Goal: Information Seeking & Learning: Compare options

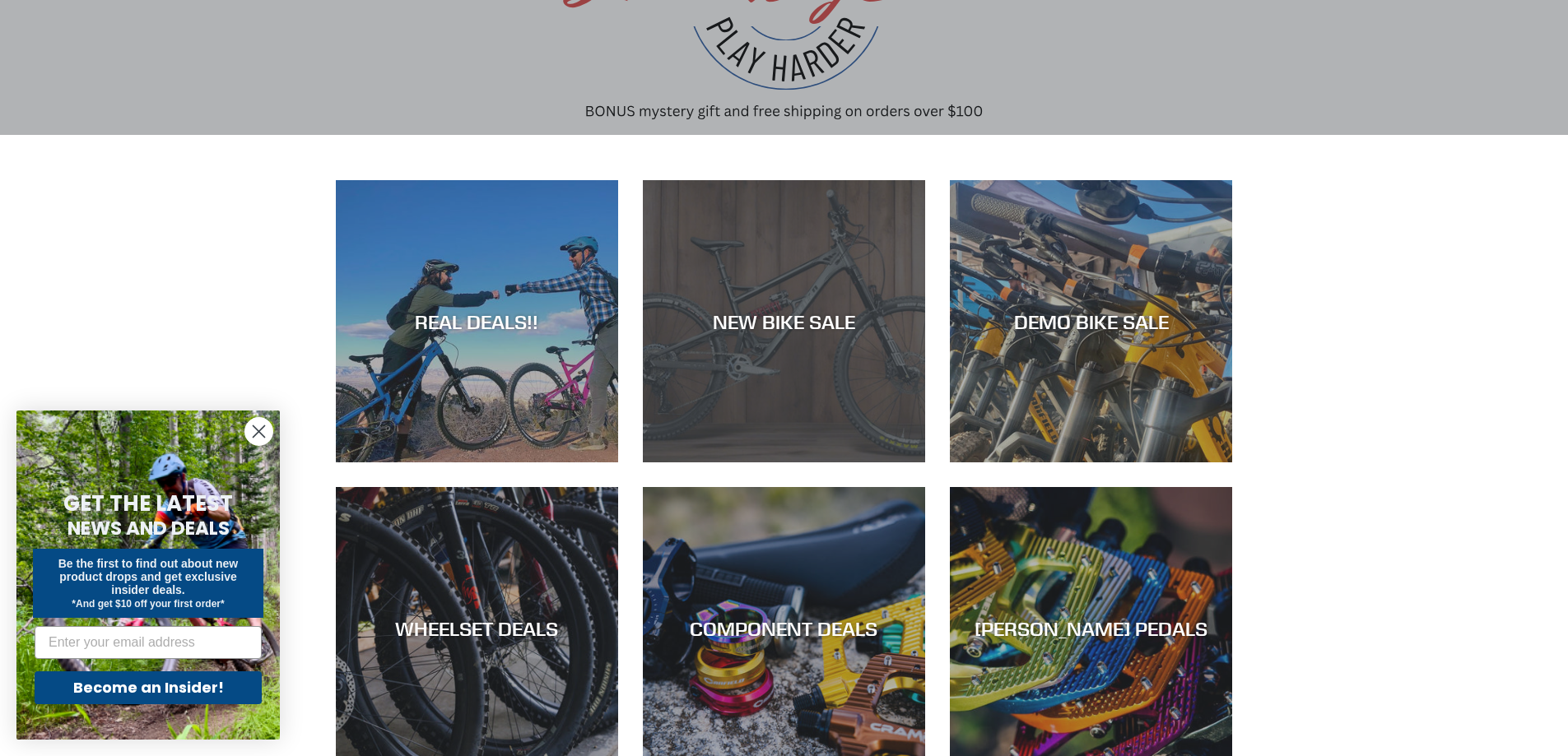
scroll to position [247, 0]
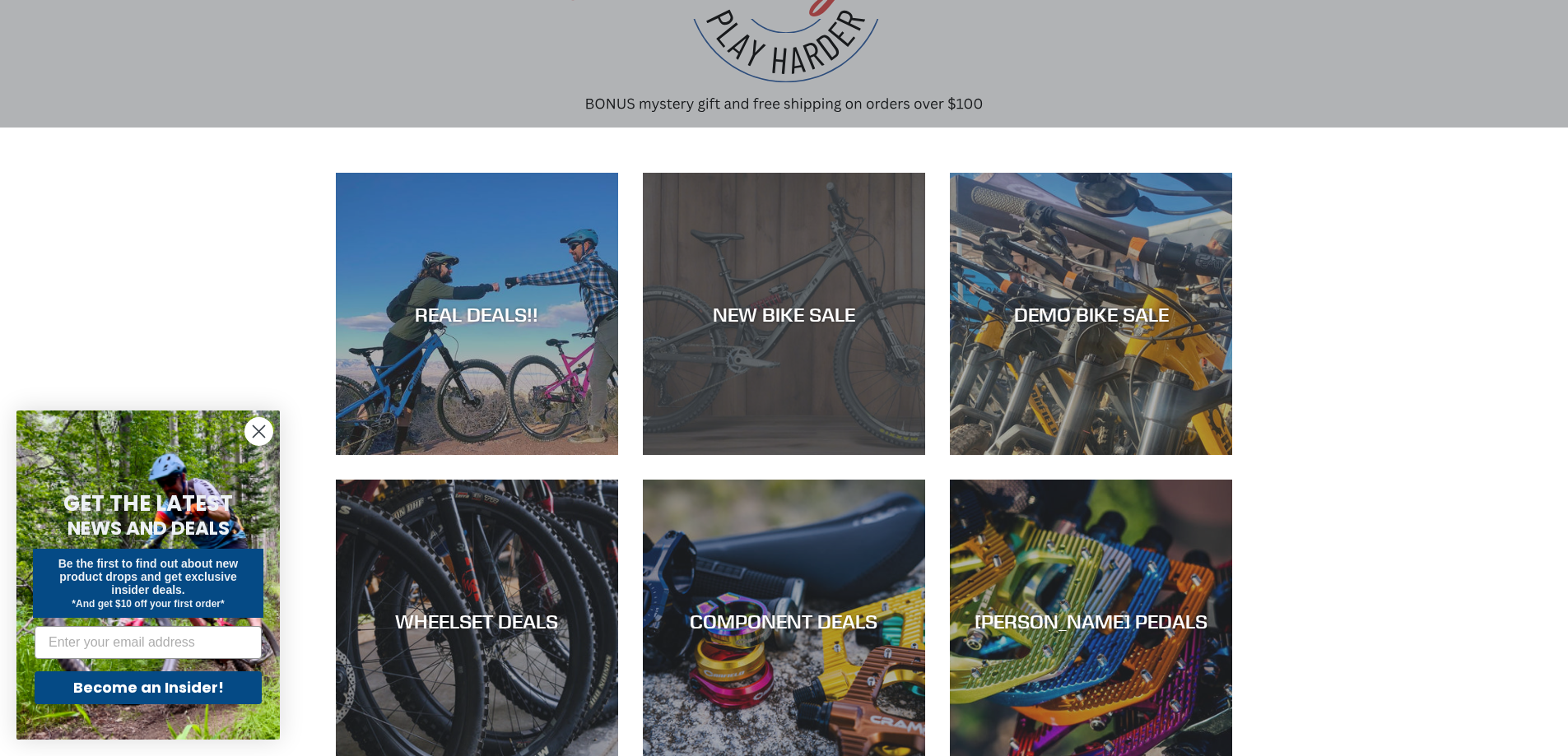
click at [824, 322] on div "NEW BIKE SALE" at bounding box center [784, 314] width 282 height 24
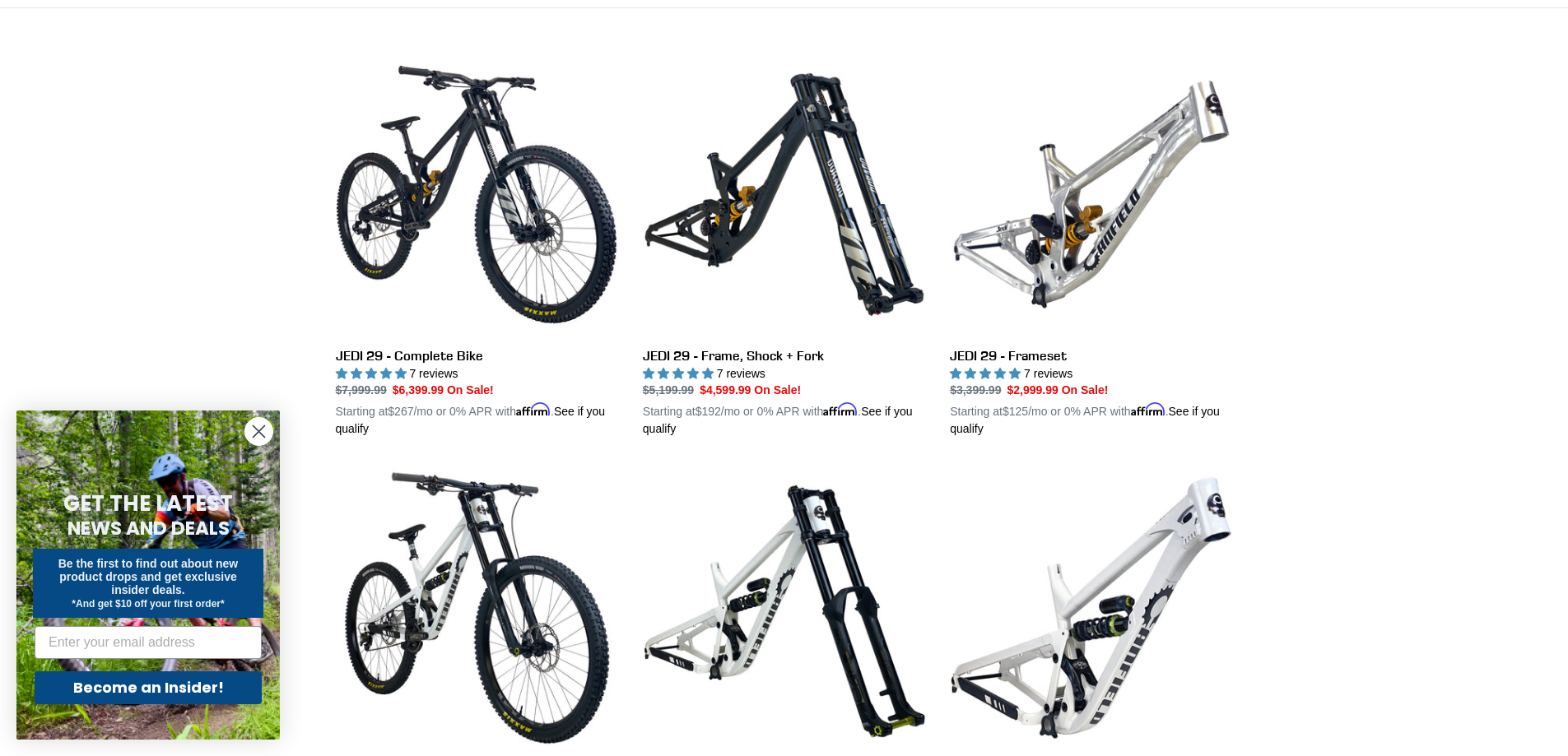
scroll to position [658, 0]
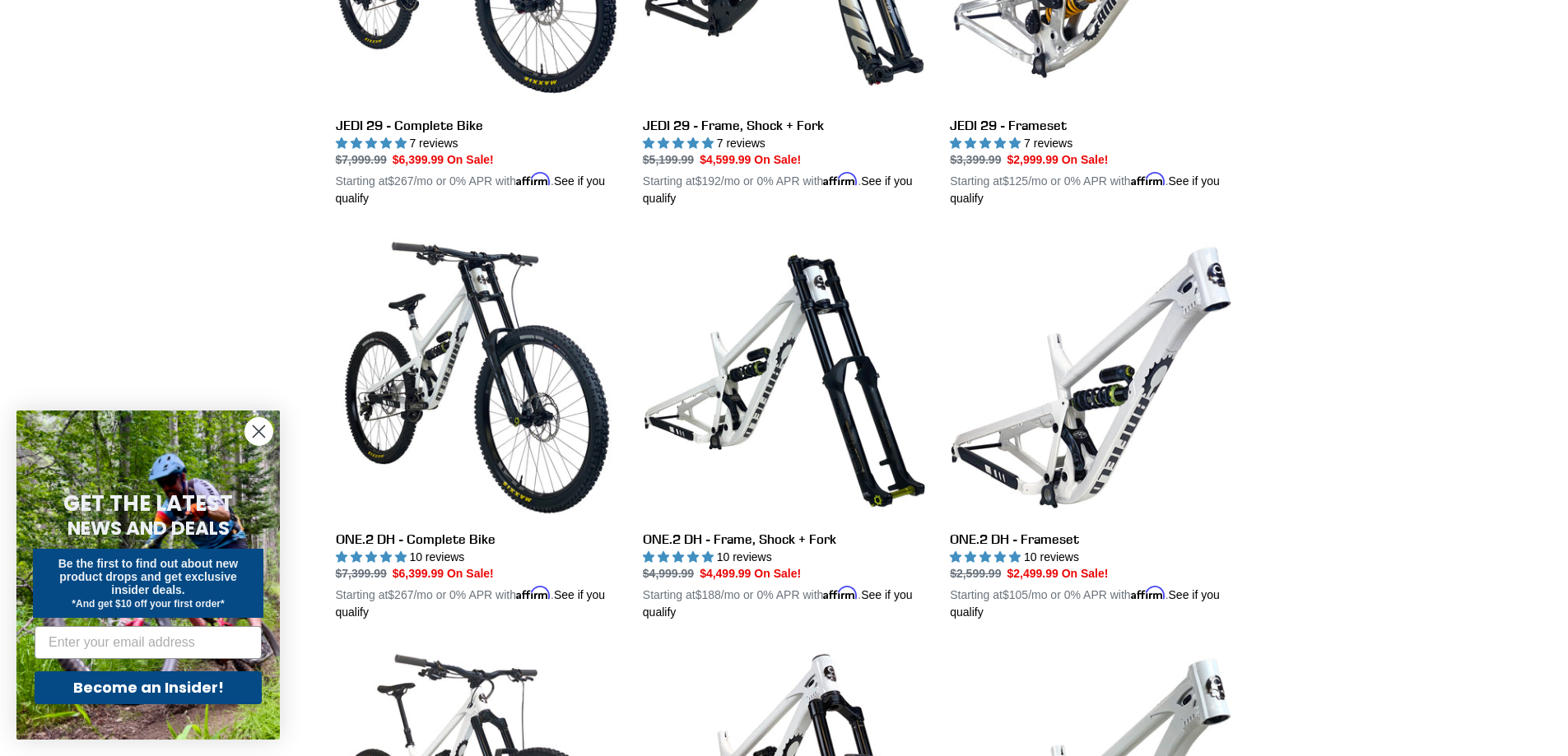
click at [260, 424] on circle "Close dialog" at bounding box center [259, 431] width 27 height 27
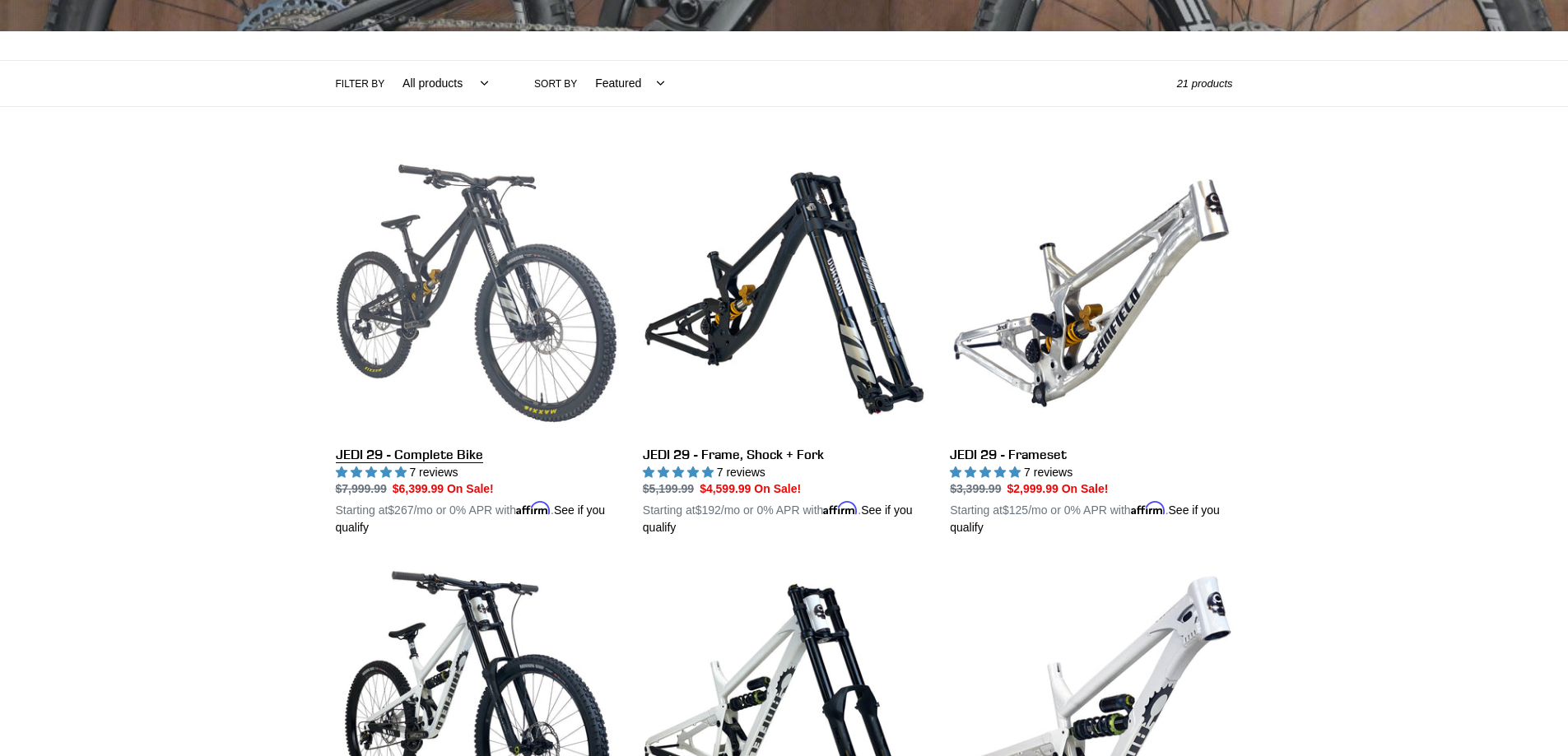
scroll to position [0, 0]
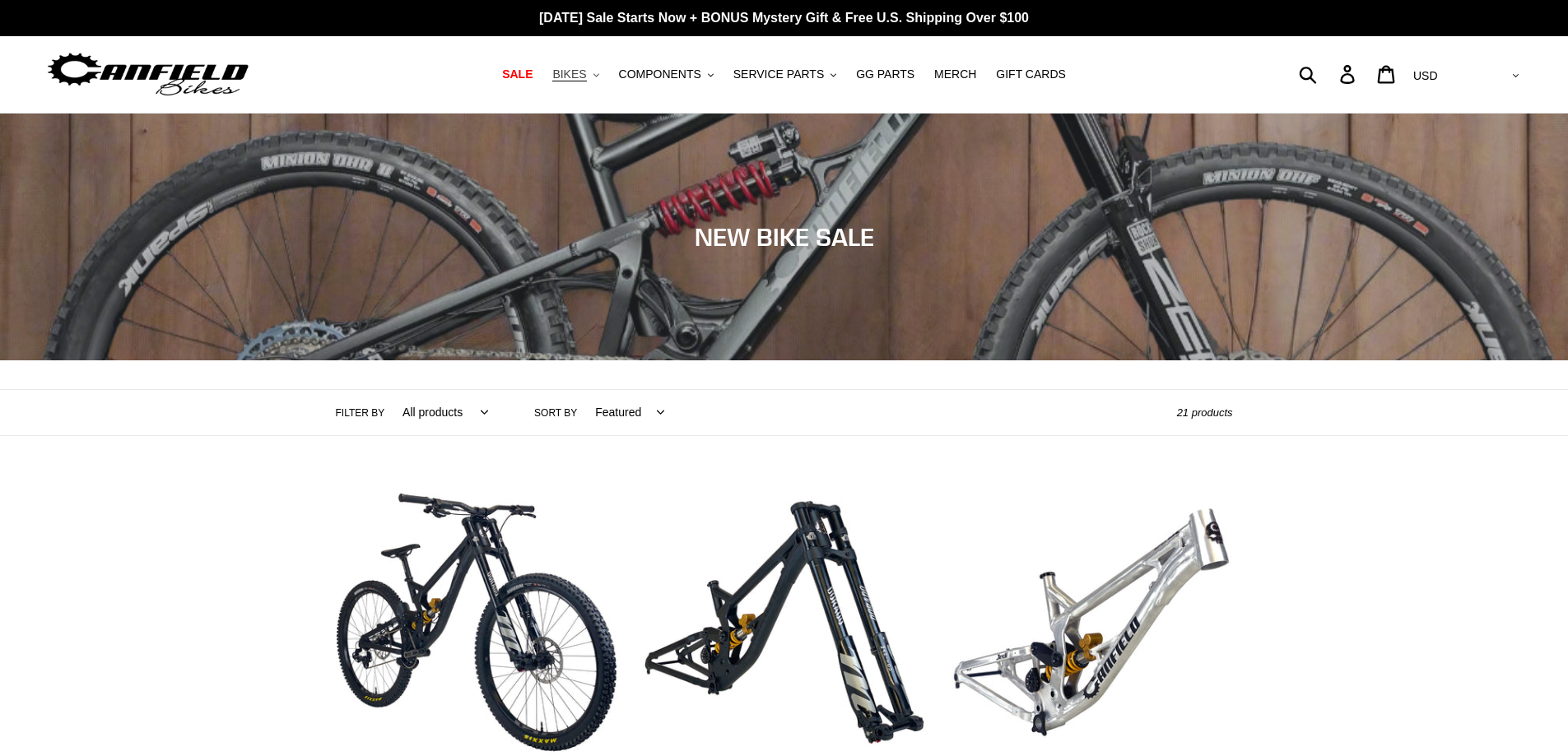
click at [599, 76] on icon ".cls-1{fill:#231f20}" at bounding box center [596, 75] width 6 height 6
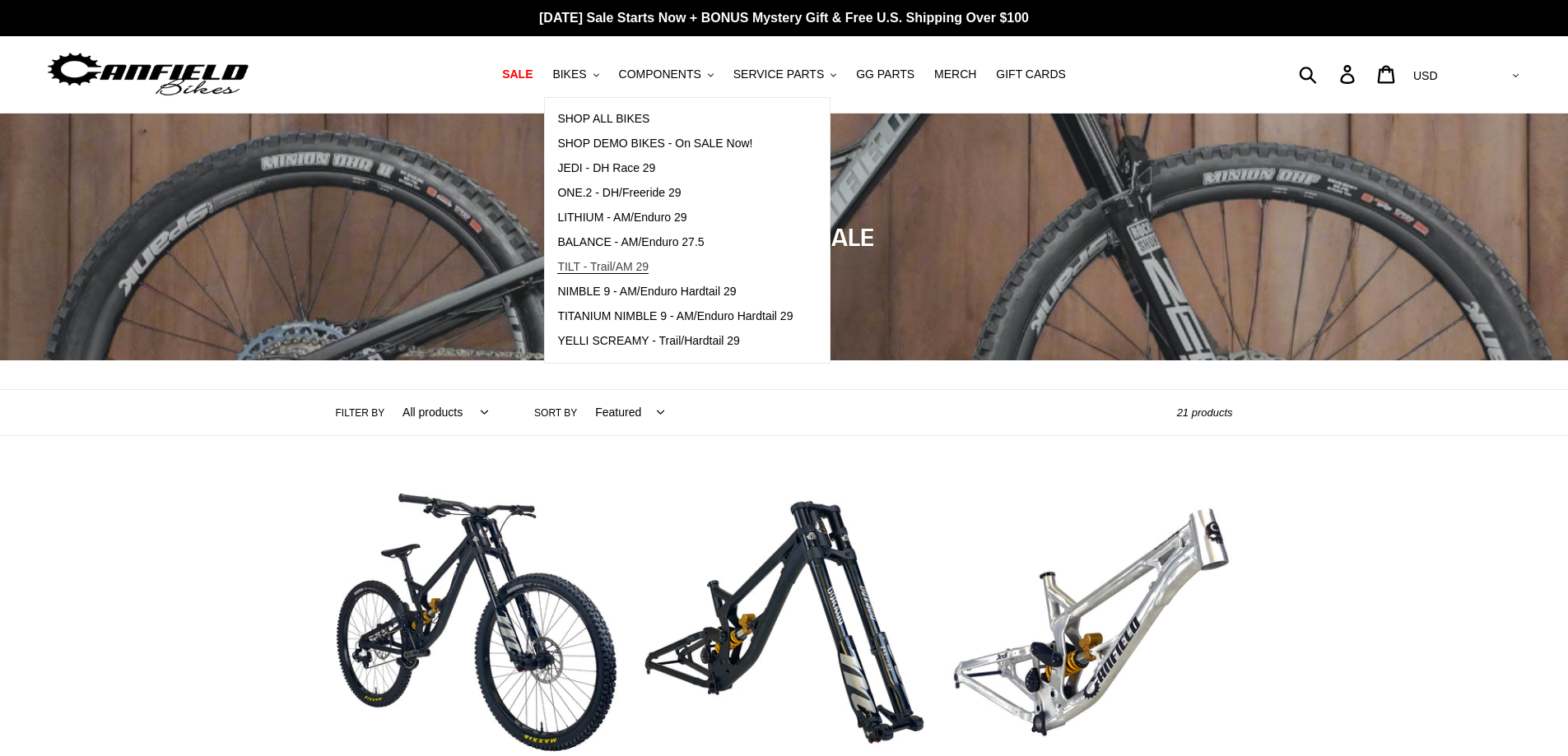
click at [637, 268] on span "TILT - Trail/AM 29" at bounding box center [602, 267] width 91 height 14
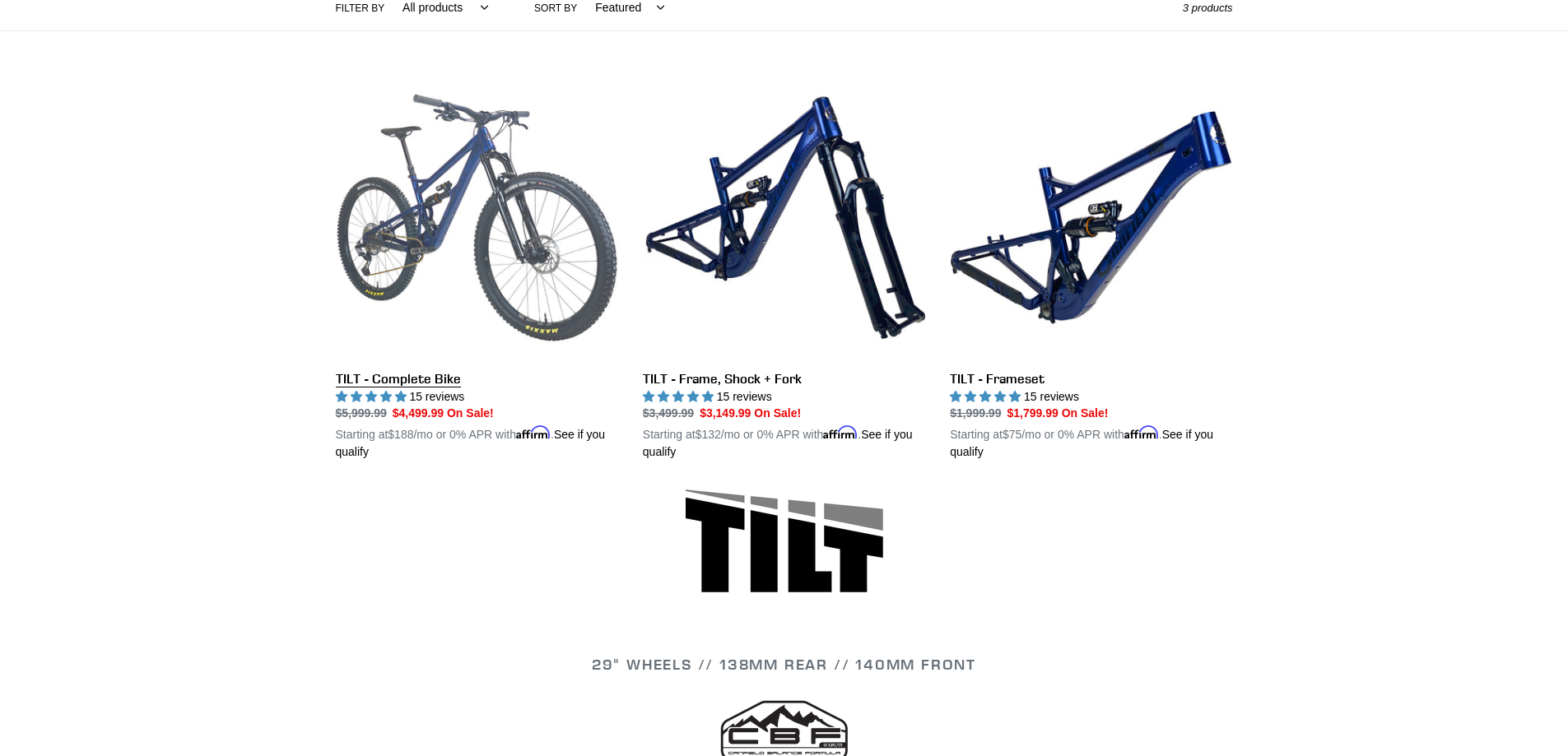
scroll to position [412, 0]
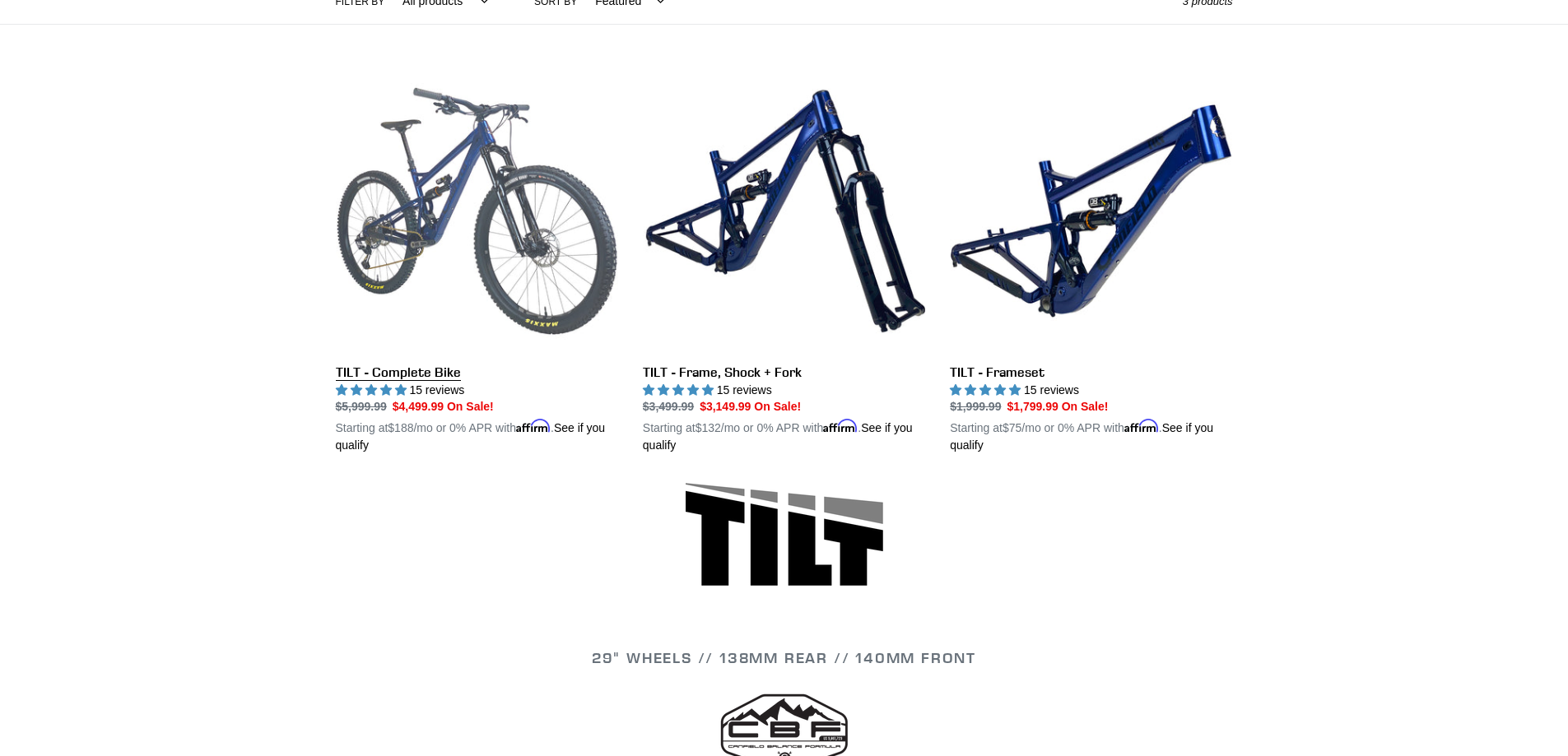
click at [397, 373] on link "TILT - Complete Bike" at bounding box center [477, 262] width 282 height 385
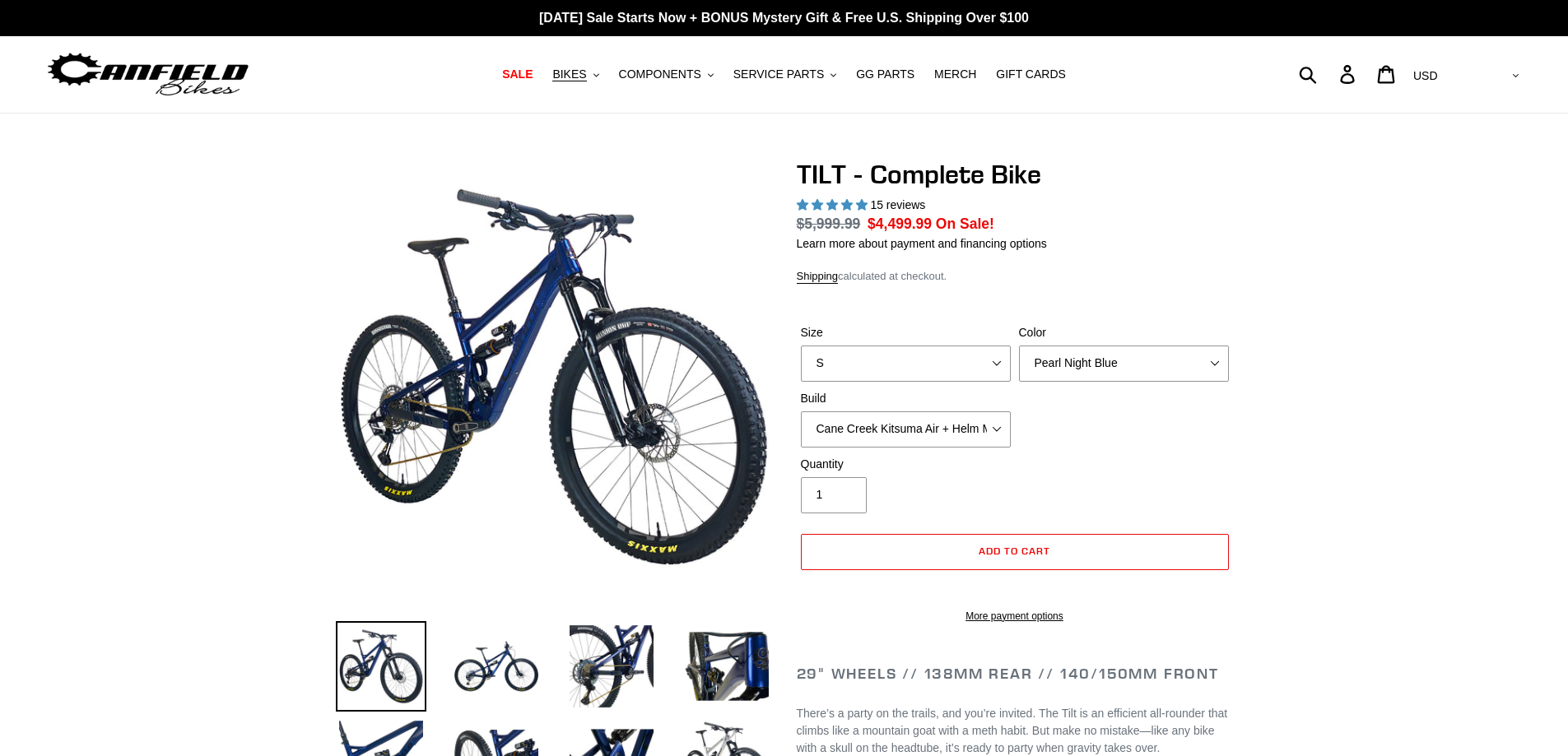
select select "highest-rating"
click at [993, 365] on select "S M L" at bounding box center [905, 363] width 210 height 37
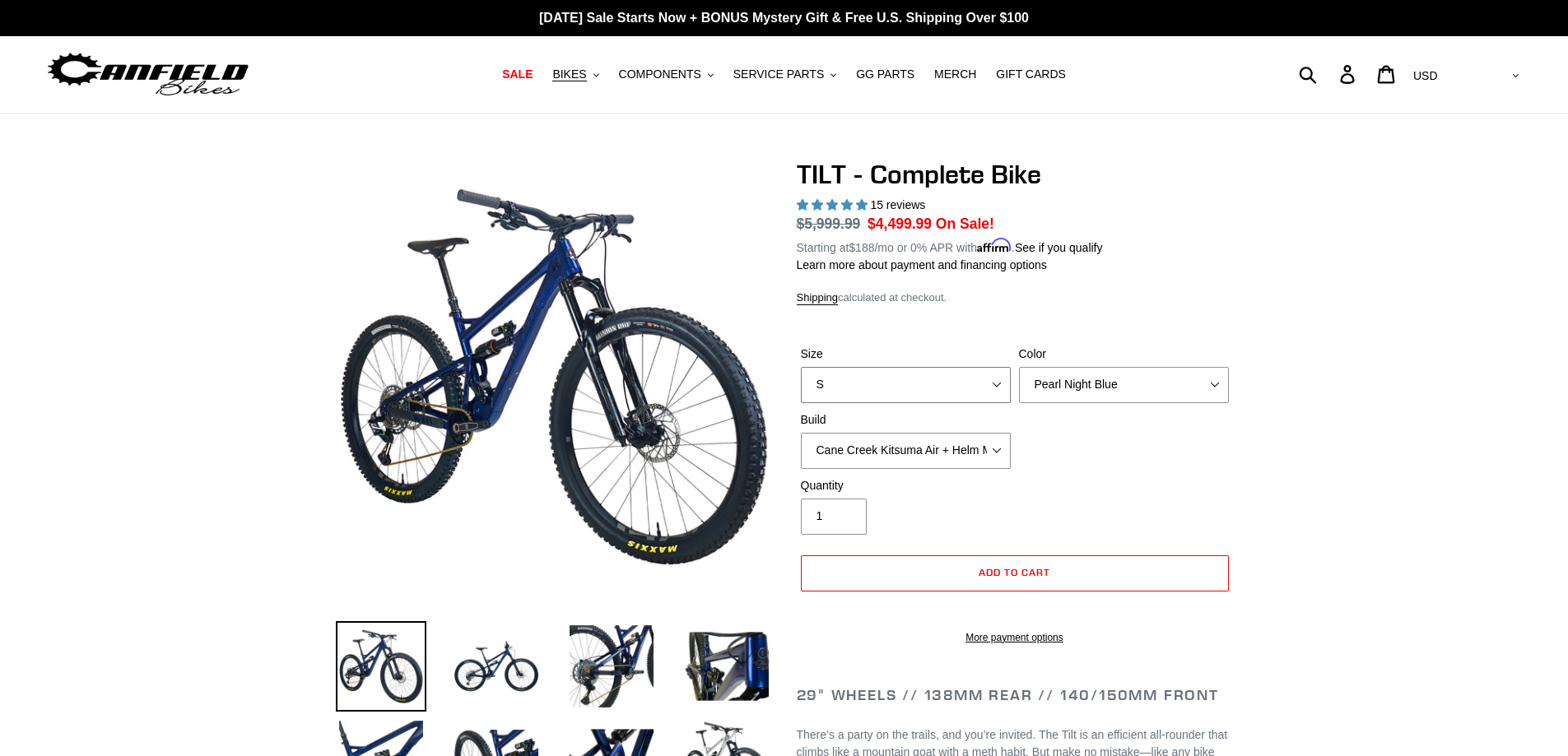
select select "L"
click at [801, 367] on select "S M L" at bounding box center [905, 384] width 210 height 37
click at [1217, 388] on select "Pearl Night Blue Stealth Silver Raw" at bounding box center [1123, 384] width 210 height 37
select select "Stealth Silver"
click at [1018, 367] on select "Pearl Night Blue Stealth Silver Raw" at bounding box center [1123, 384] width 210 height 37
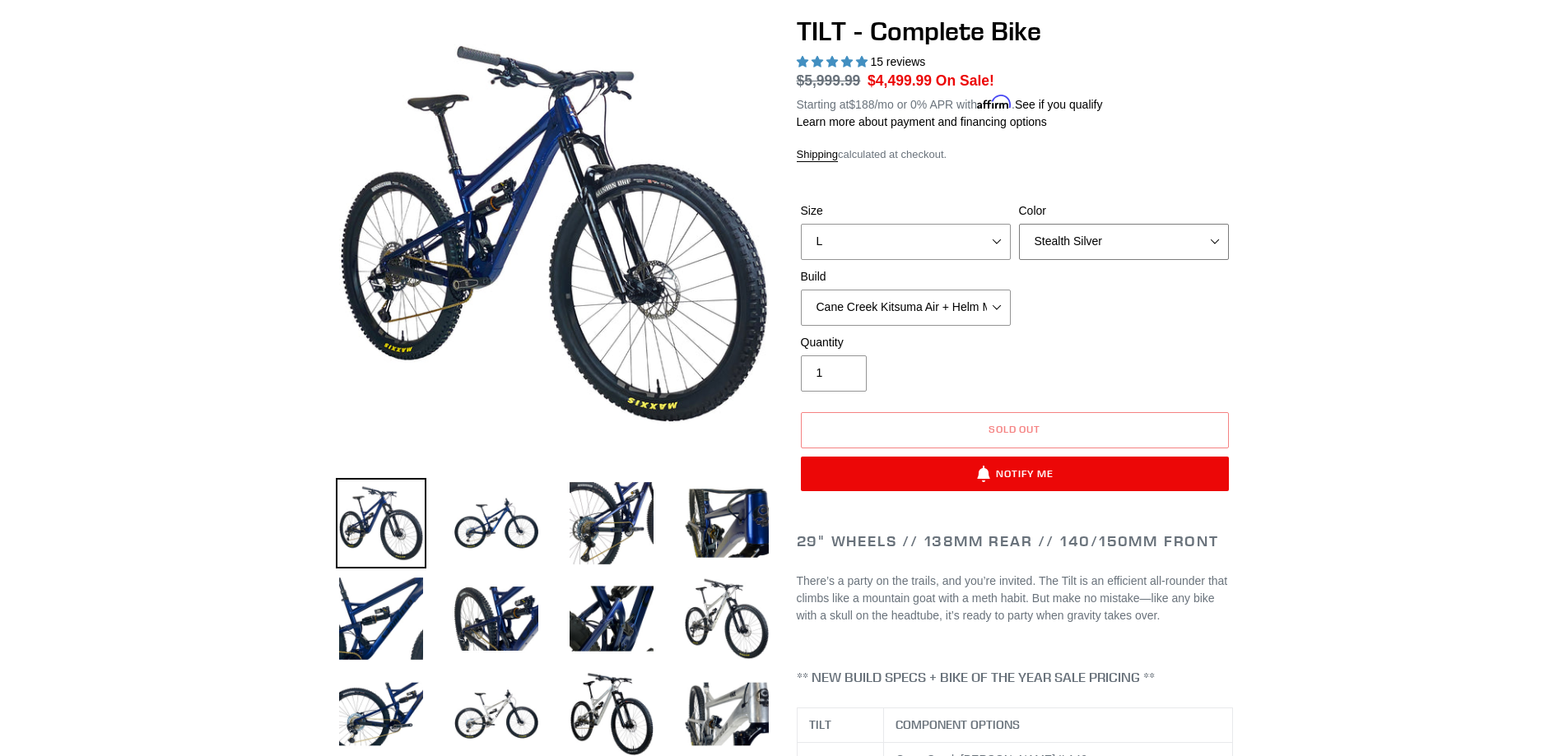
scroll to position [164, 0]
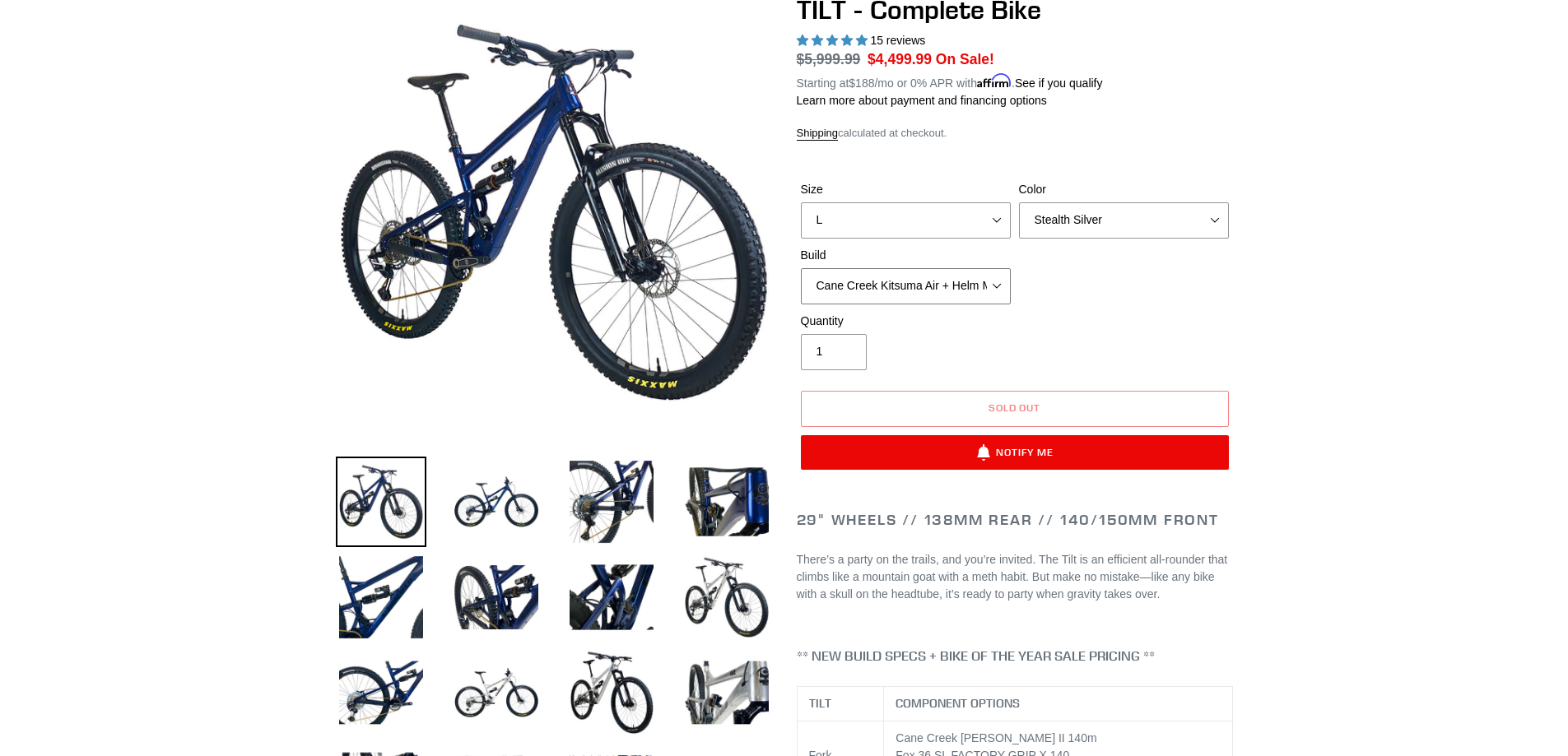
click at [1003, 289] on select "Cane Creek Kitsuma Air + Helm MKII 140 + SRAM GX Cane Creek Kitsuma Air + Helm …" at bounding box center [905, 286] width 210 height 37
click at [801, 268] on select "Cane Creek Kitsuma Air + Helm MKII 140 + SRAM GX Cane Creek Kitsuma Air + Helm …" at bounding box center [905, 286] width 210 height 37
click at [985, 284] on select "Cane Creek Kitsuma Air + Helm MKII 140 + SRAM GX Cane Creek Kitsuma Air + Helm …" at bounding box center [905, 286] width 210 height 37
click at [801, 268] on select "Cane Creek Kitsuma Air + Helm MKII 140 + SRAM GX Cane Creek Kitsuma Air + Helm …" at bounding box center [905, 286] width 210 height 37
click at [989, 298] on select "Cane Creek Kitsuma Air + Helm MKII 140 + SRAM GX Cane Creek Kitsuma Air + Helm …" at bounding box center [905, 286] width 210 height 37
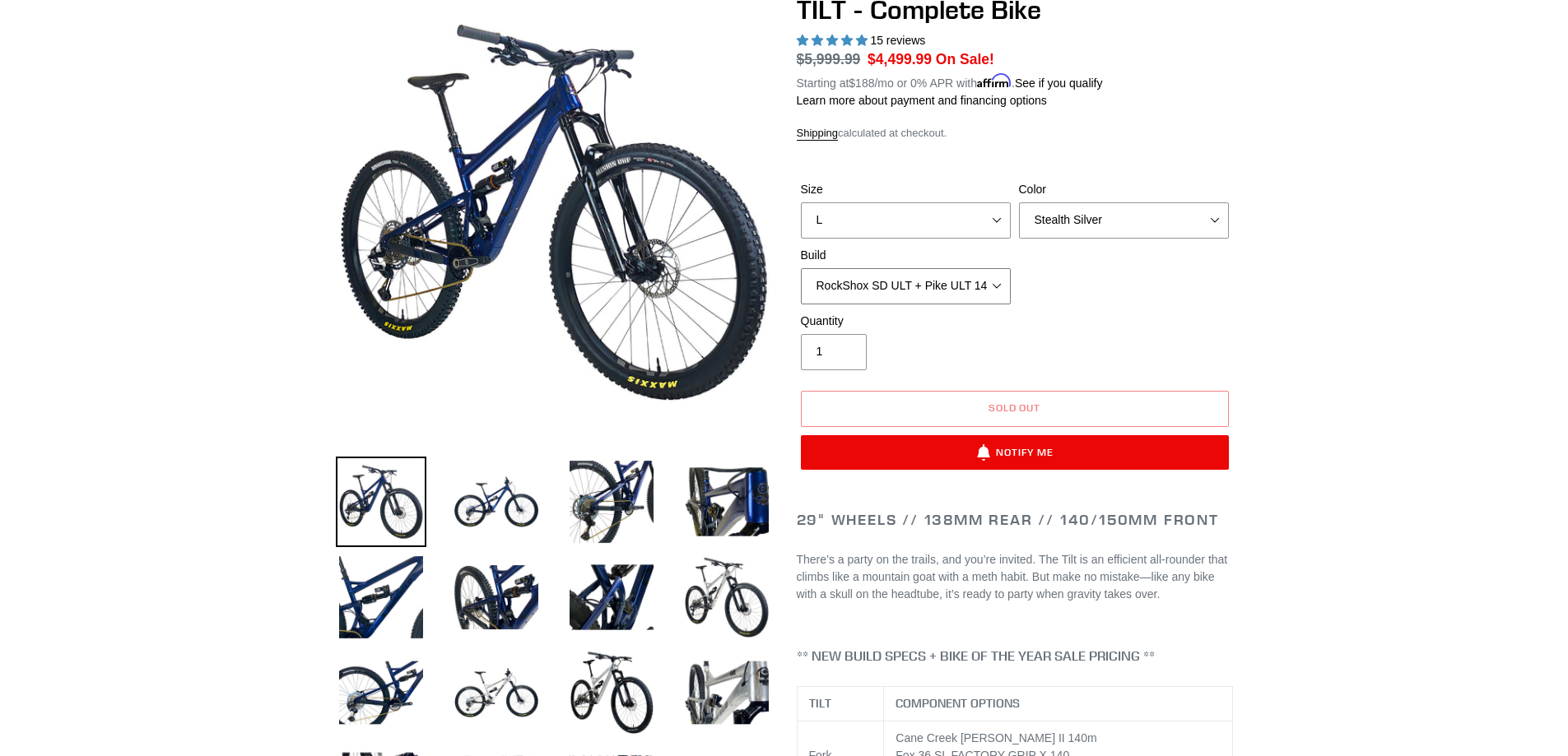
select select "RockShox SD ULT + Pike ULT 140 + Shimano XT"
click at [801, 268] on select "Cane Creek Kitsuma Air + Helm MKII 140 + SRAM GX Cane Creek Kitsuma Air + Helm …" at bounding box center [905, 286] width 210 height 37
drag, startPoint x: 1203, startPoint y: 202, endPoint x: 1207, endPoint y: 210, distance: 8.9
click at [1206, 207] on select "Pearl Night Blue Stealth Silver Raw" at bounding box center [1123, 220] width 210 height 37
select select "Raw"
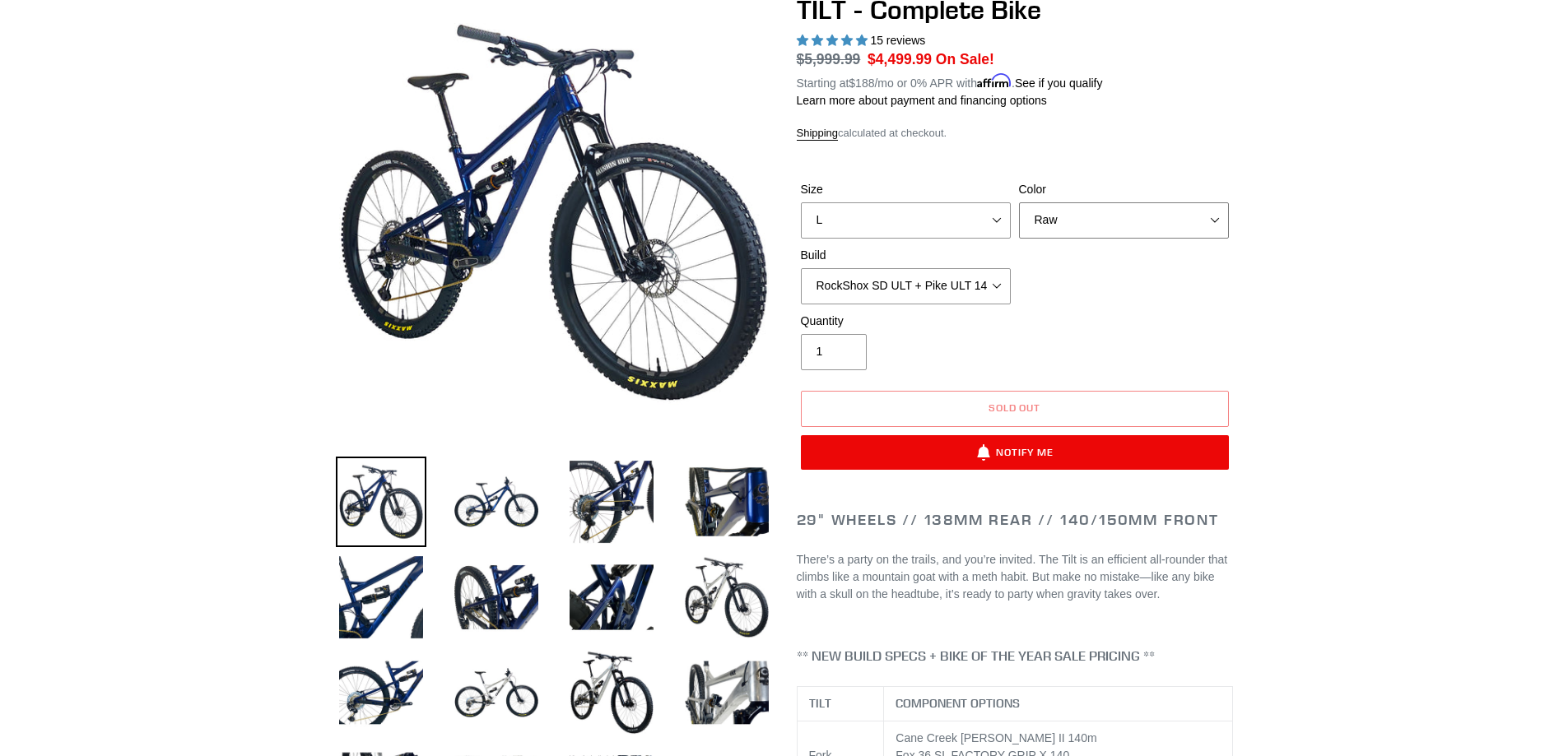
click at [1018, 202] on select "Pearl Night Blue Stealth Silver Raw" at bounding box center [1123, 220] width 210 height 37
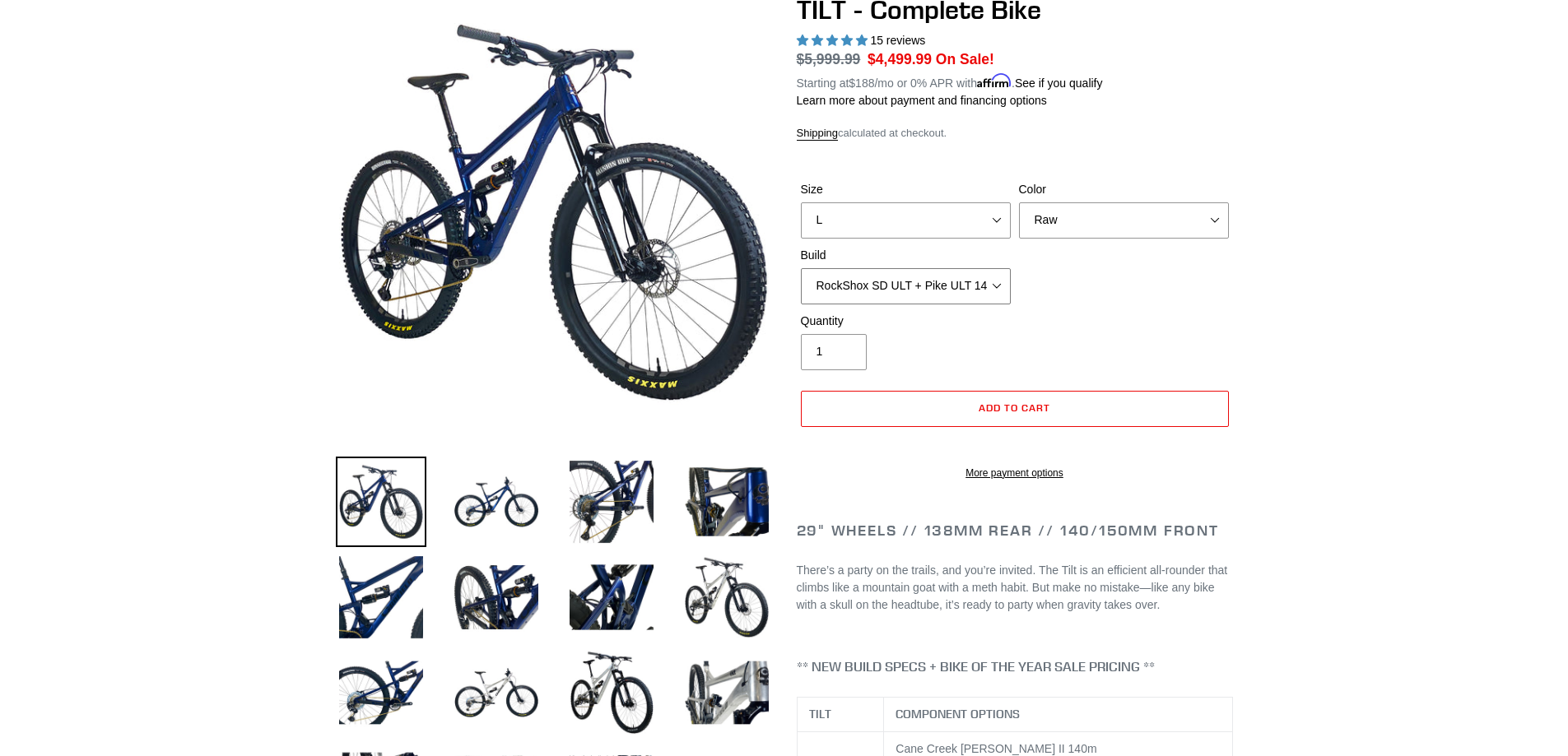
click at [1003, 293] on select "Cane Creek Kitsuma Air + Helm MKII 140 + SRAM GX Cane Creek Kitsuma Air + Helm …" at bounding box center [905, 286] width 210 height 37
select select "RockShox SD ULT + Pike ULT 140 + SRAM GX"
click at [801, 268] on select "Cane Creek Kitsuma Air + Helm MKII 140 + SRAM GX Cane Creek Kitsuma Air + Helm …" at bounding box center [905, 286] width 210 height 37
click at [730, 601] on img at bounding box center [727, 597] width 90 height 90
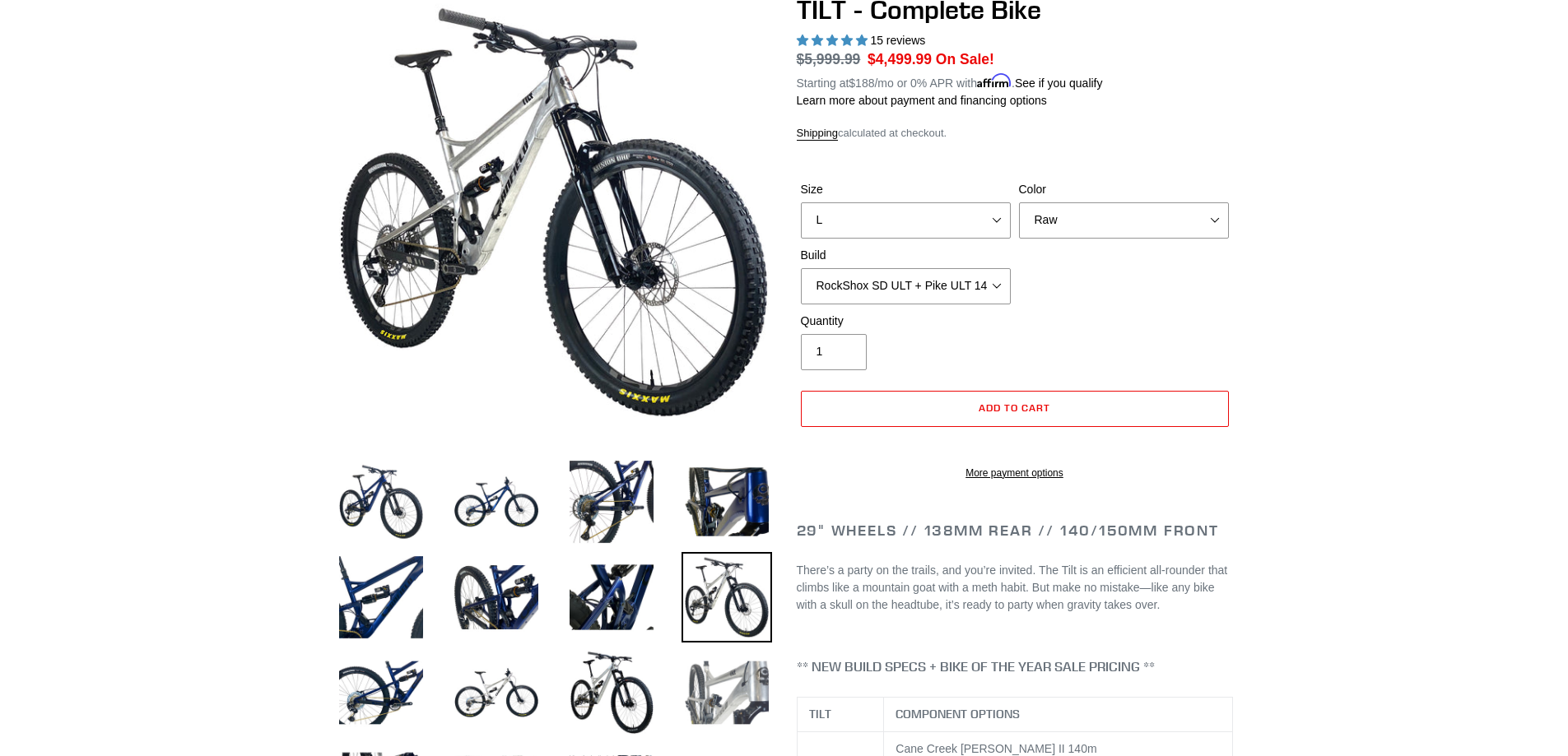
click at [718, 668] on img at bounding box center [727, 692] width 90 height 90
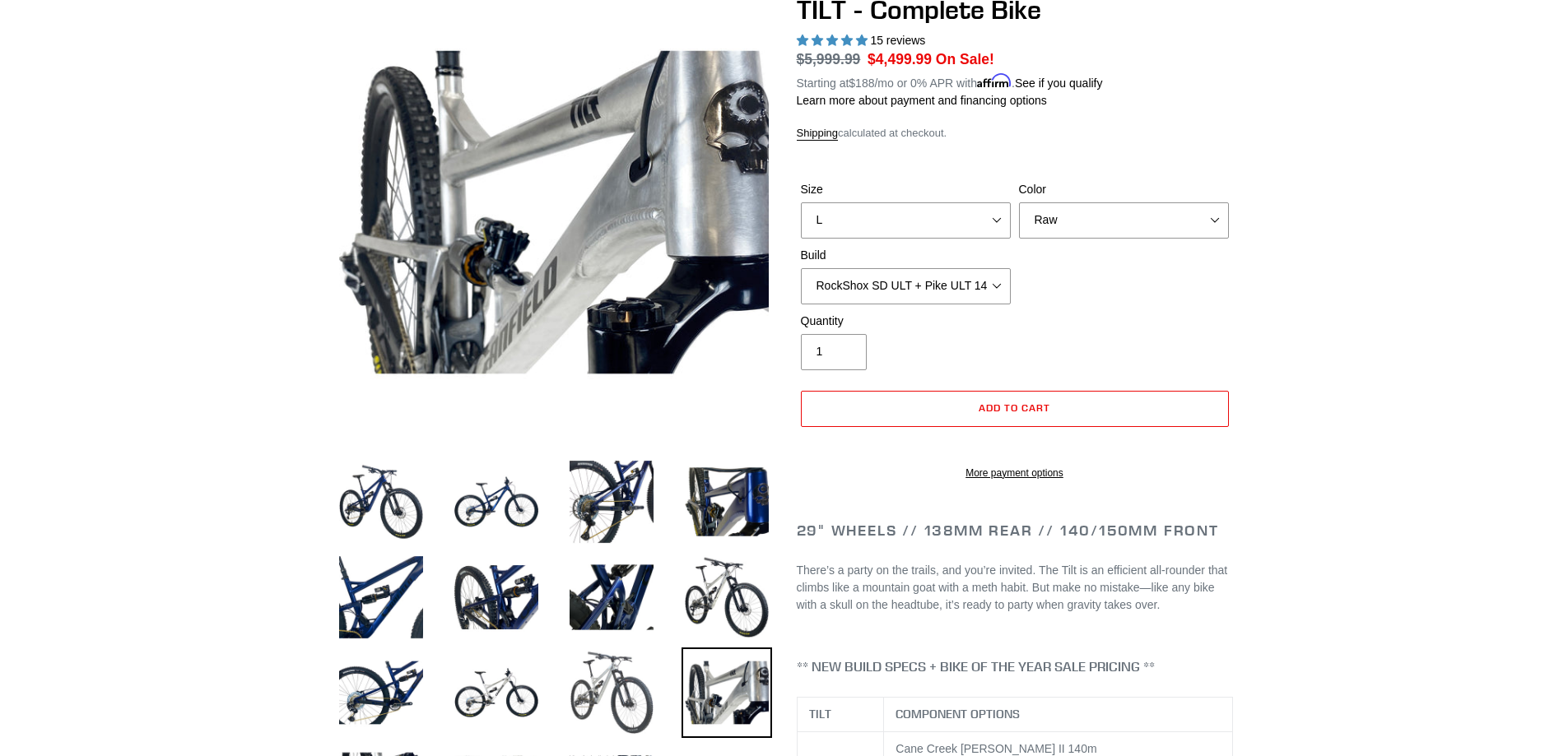
click at [641, 663] on img at bounding box center [611, 692] width 90 height 90
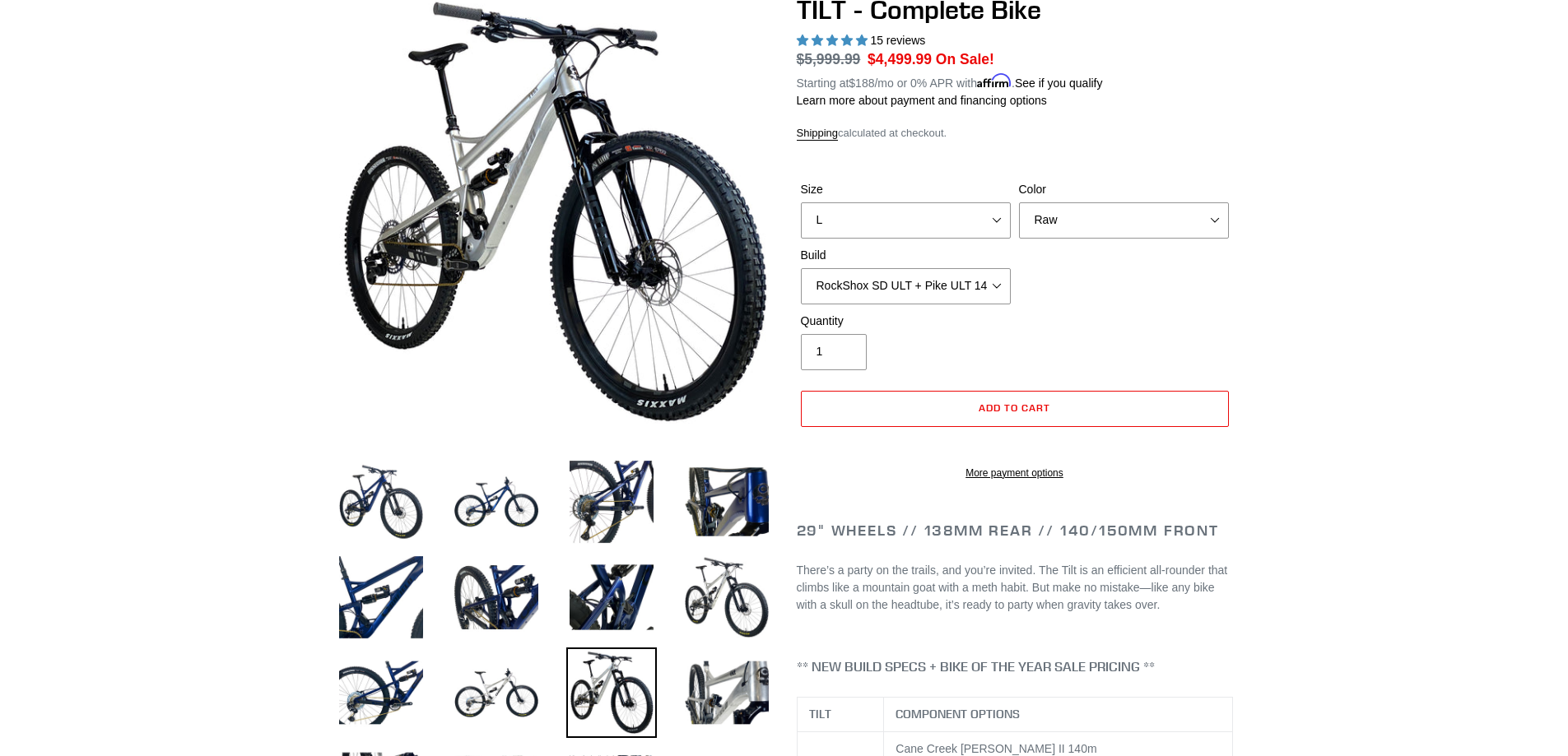
click at [598, 662] on img at bounding box center [611, 692] width 90 height 90
click at [526, 669] on img at bounding box center [496, 692] width 90 height 90
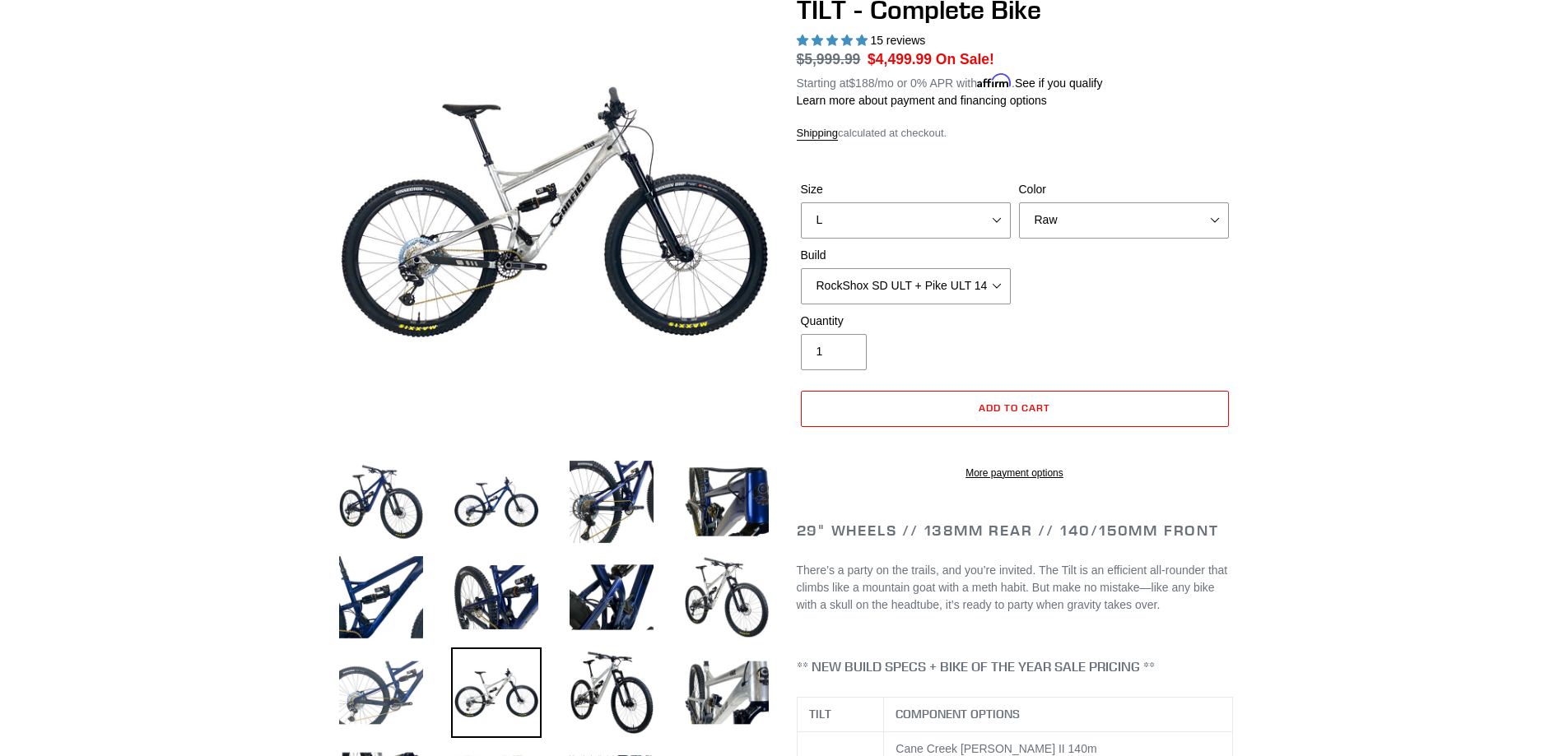
click at [368, 669] on img at bounding box center [381, 692] width 90 height 90
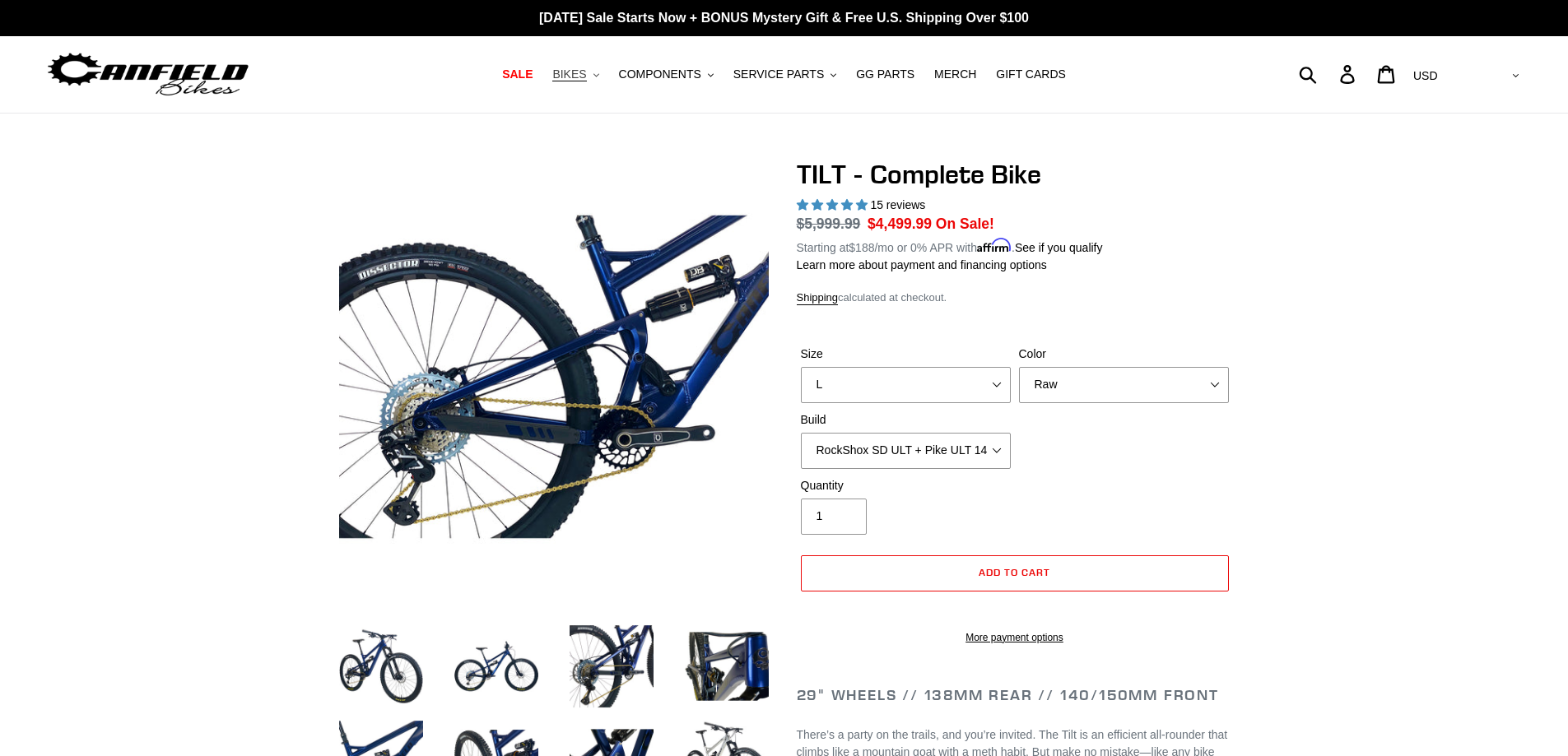
click at [586, 77] on span "BIKES" at bounding box center [569, 74] width 34 height 14
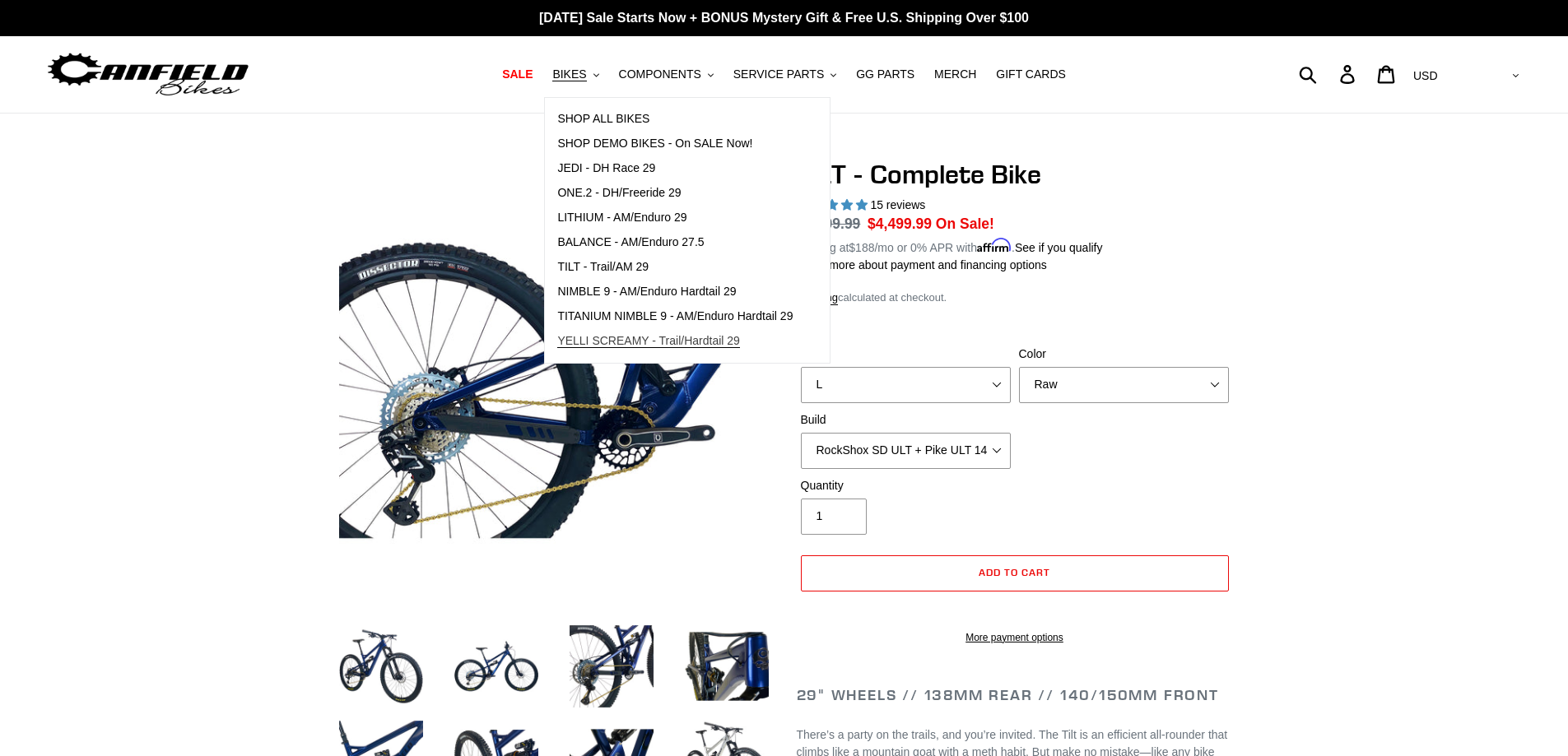
click at [635, 338] on span "YELLI SCREAMY - Trail/Hardtail 29" at bounding box center [648, 341] width 183 height 14
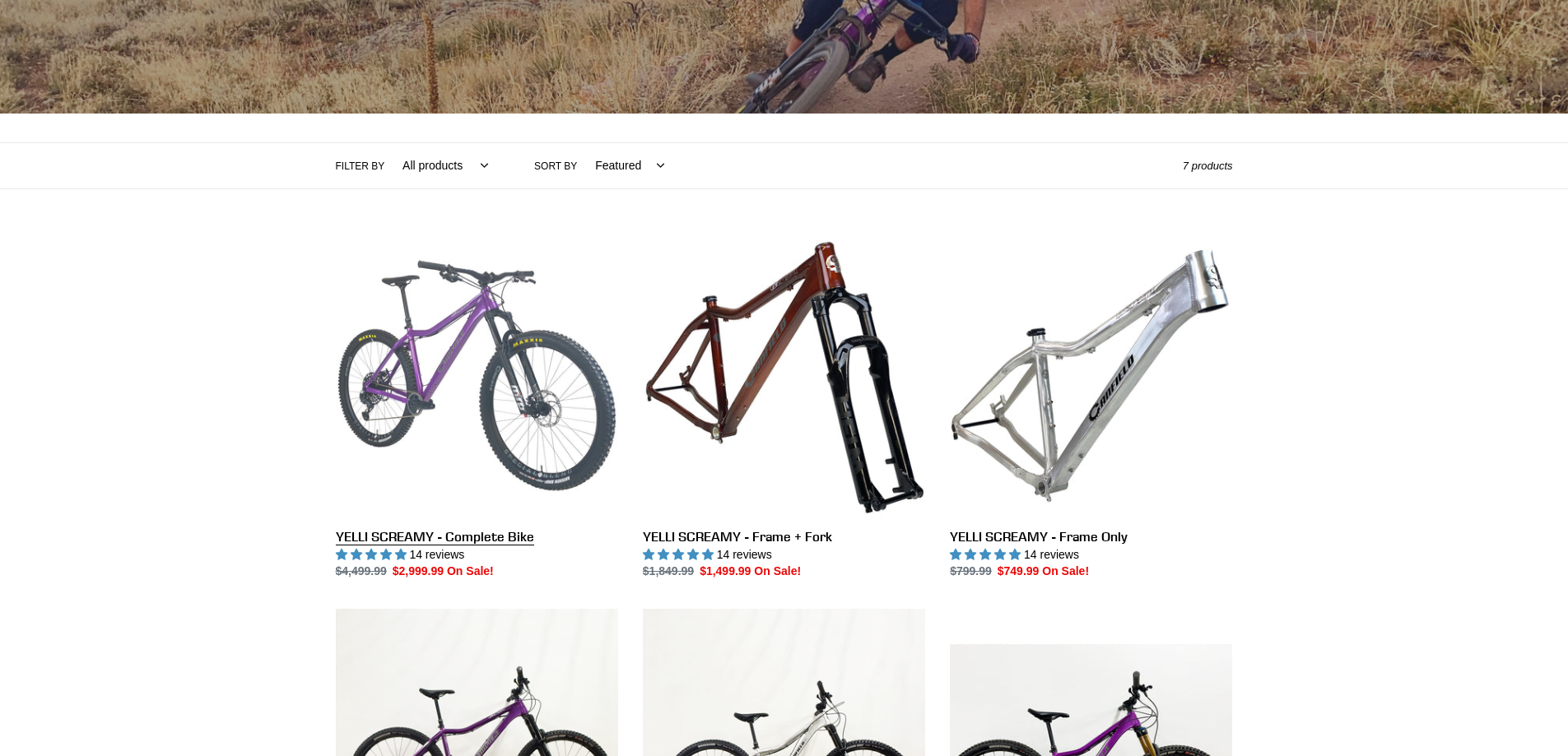
scroll to position [247, 0]
click at [545, 342] on link "YELLI SCREAMY - Complete Bike" at bounding box center [477, 407] width 282 height 346
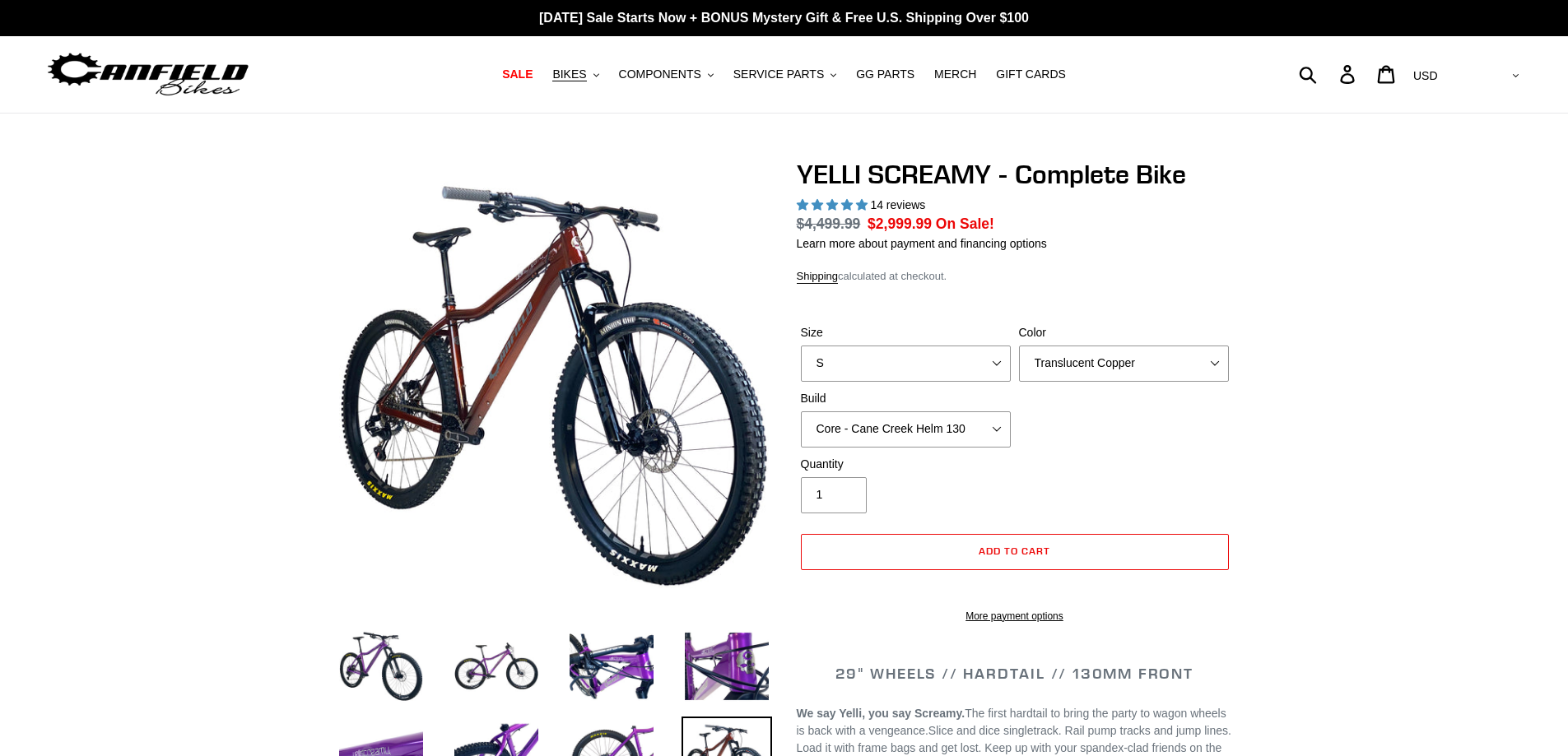
select select "highest-rating"
click at [488, 667] on img at bounding box center [496, 666] width 90 height 90
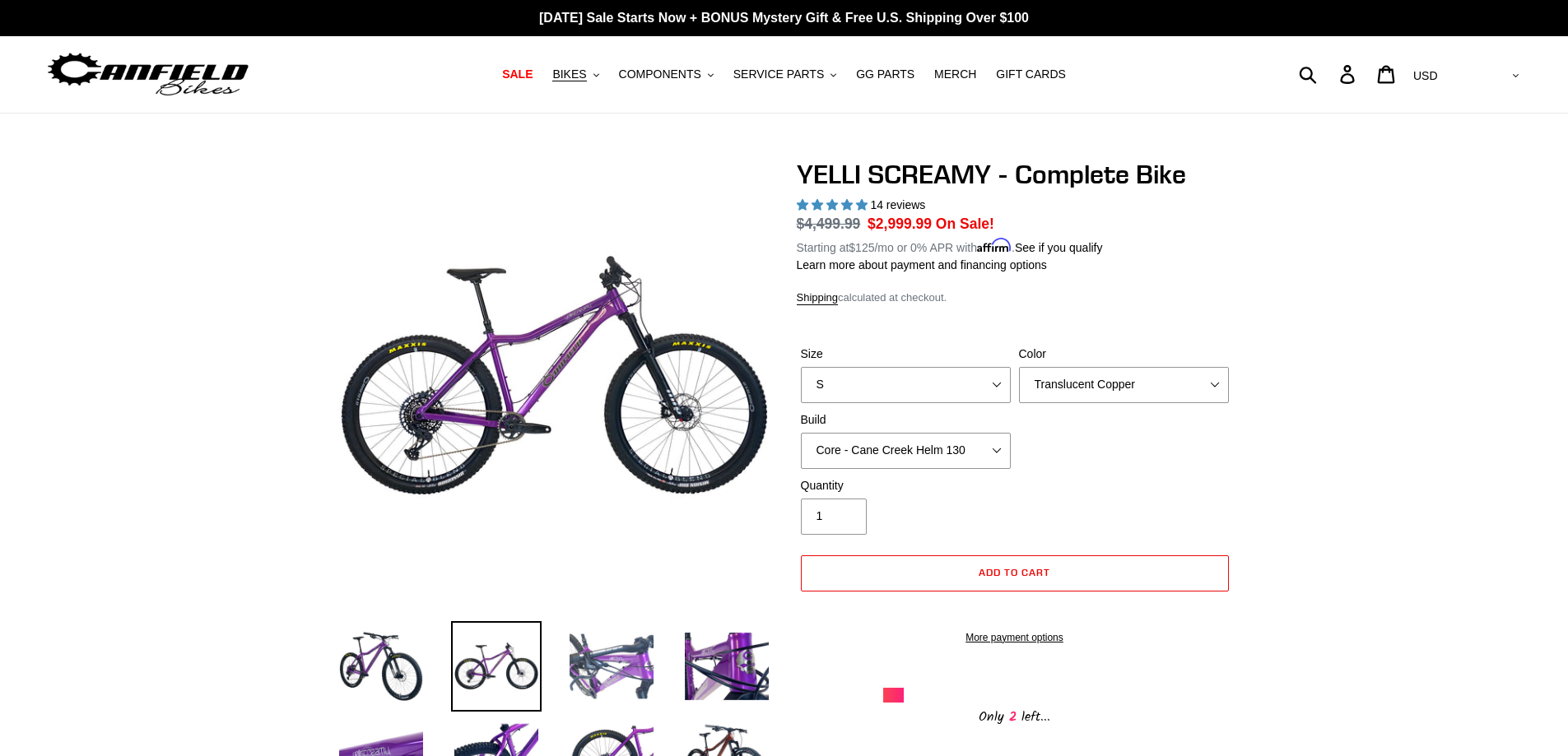
click at [576, 666] on img at bounding box center [611, 666] width 90 height 90
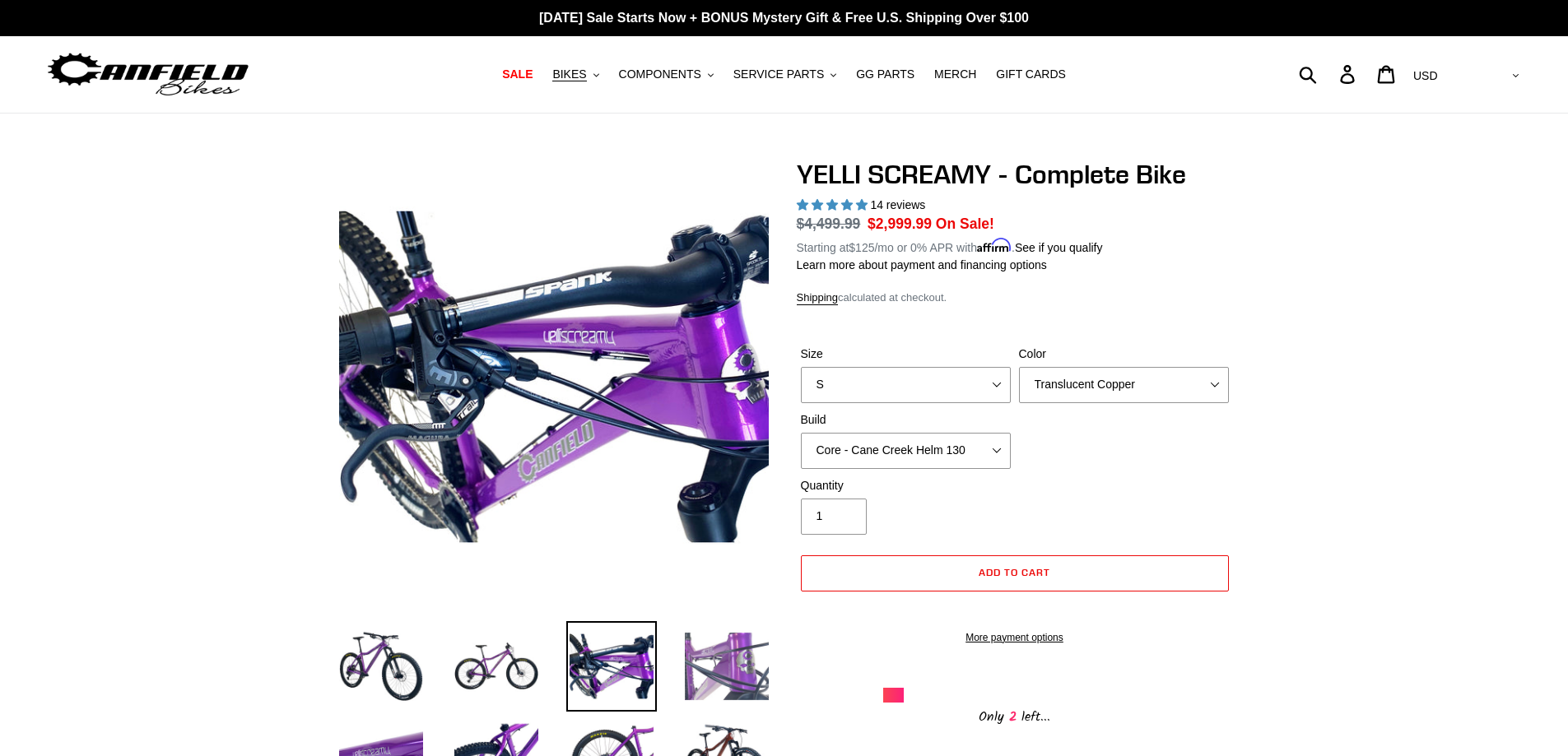
click at [687, 667] on img at bounding box center [727, 666] width 90 height 90
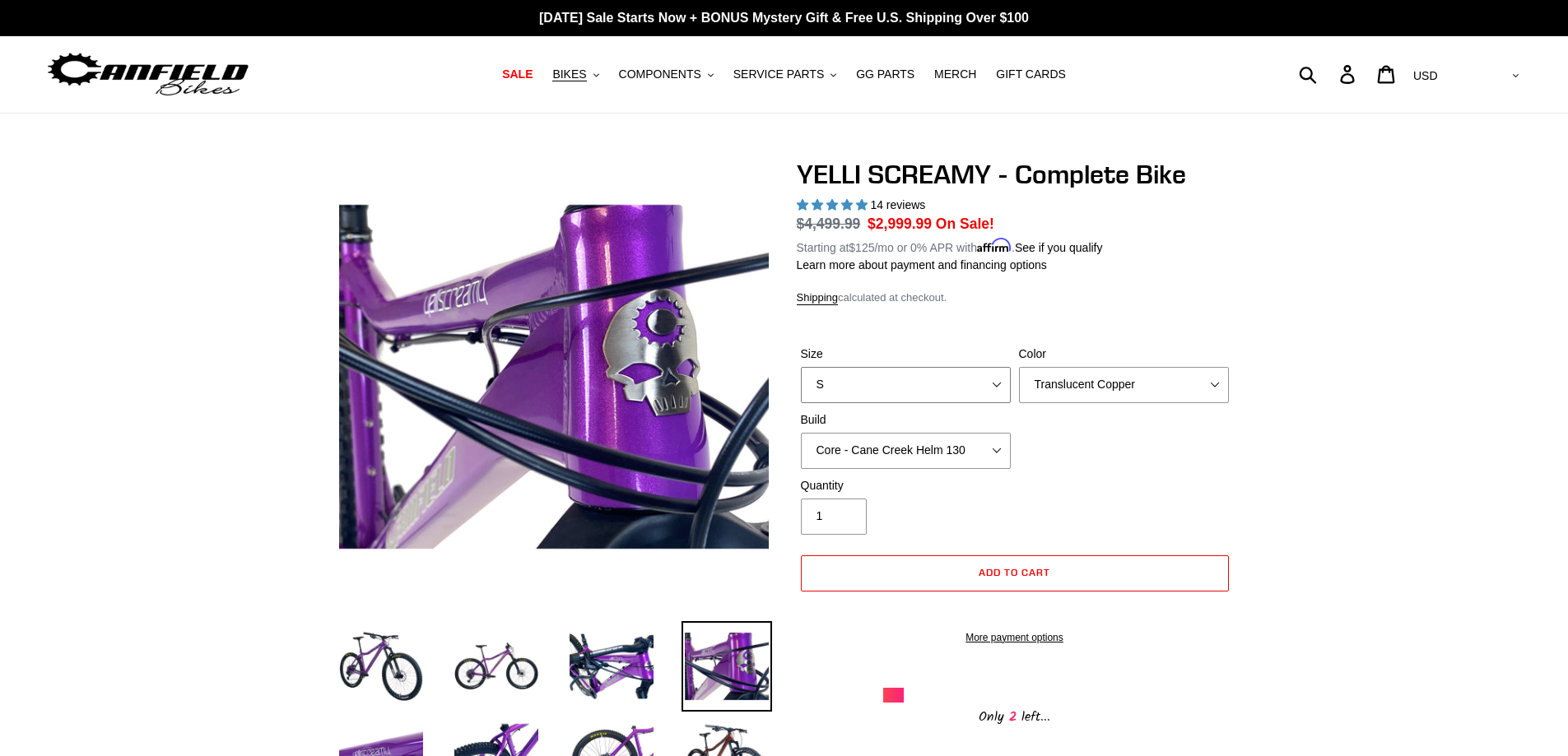
click at [995, 375] on select "S M L XL" at bounding box center [905, 384] width 210 height 37
click at [932, 493] on div "Quantity 1" at bounding box center [905, 506] width 218 height 58
drag, startPoint x: 986, startPoint y: 382, endPoint x: 984, endPoint y: 399, distance: 17.1
click at [988, 382] on select "S M L XL" at bounding box center [905, 384] width 210 height 37
select select "XL"
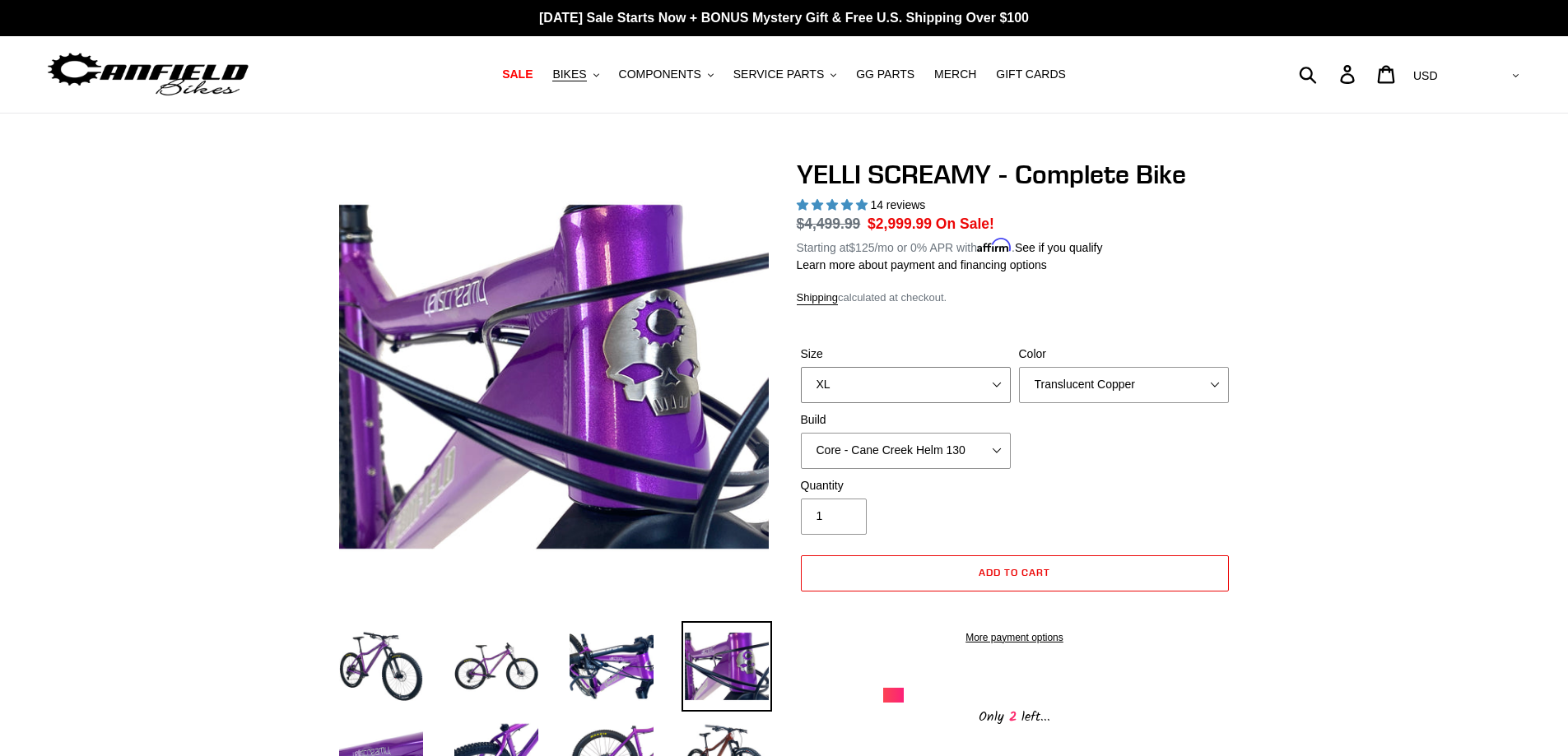
click at [801, 367] on select "S M L XL" at bounding box center [905, 384] width 210 height 37
click at [1210, 386] on select "Translucent Copper Purple Haze Raw" at bounding box center [1123, 384] width 210 height 37
click at [1018, 367] on select "Translucent Copper Purple Haze Raw" at bounding box center [1123, 384] width 210 height 37
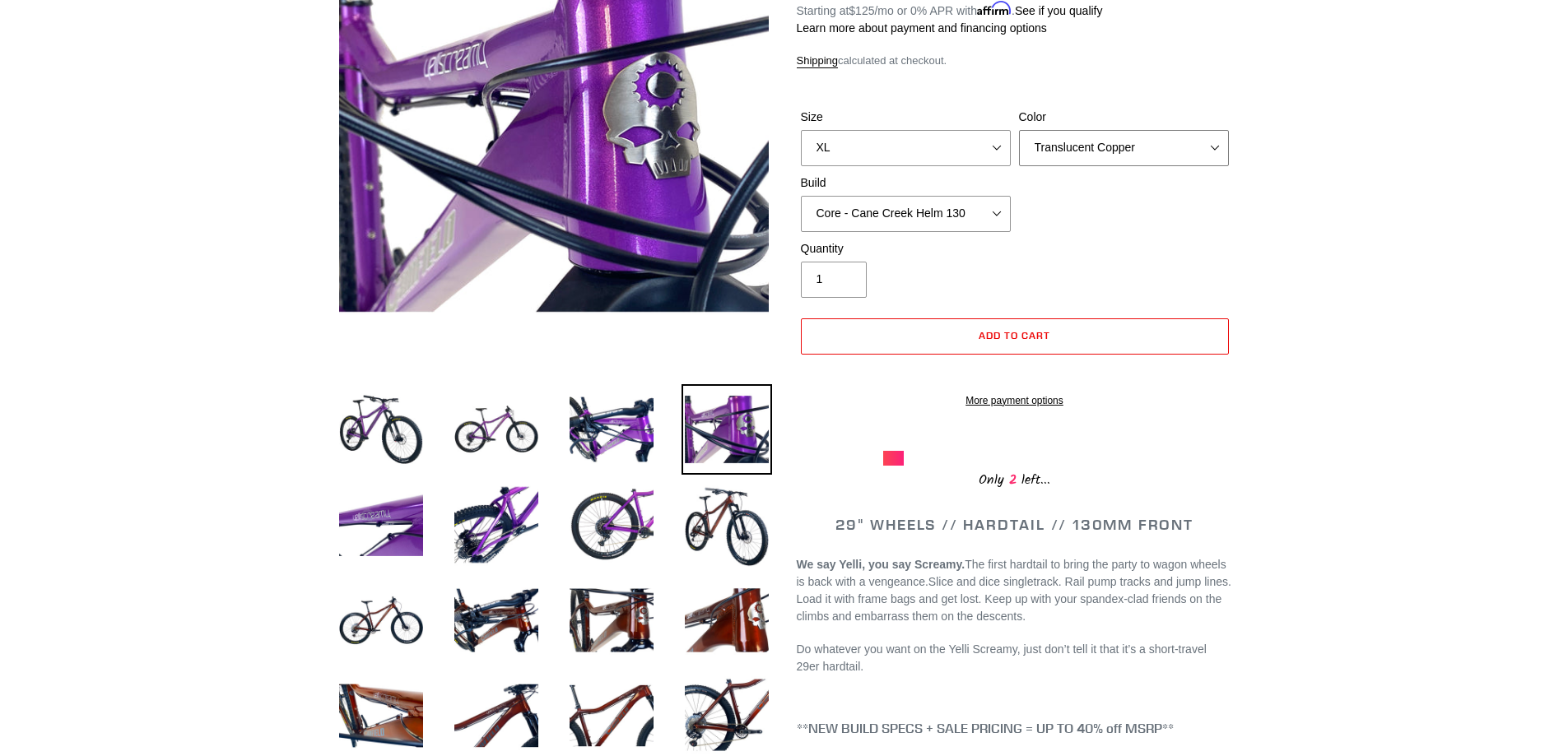
scroll to position [247, 0]
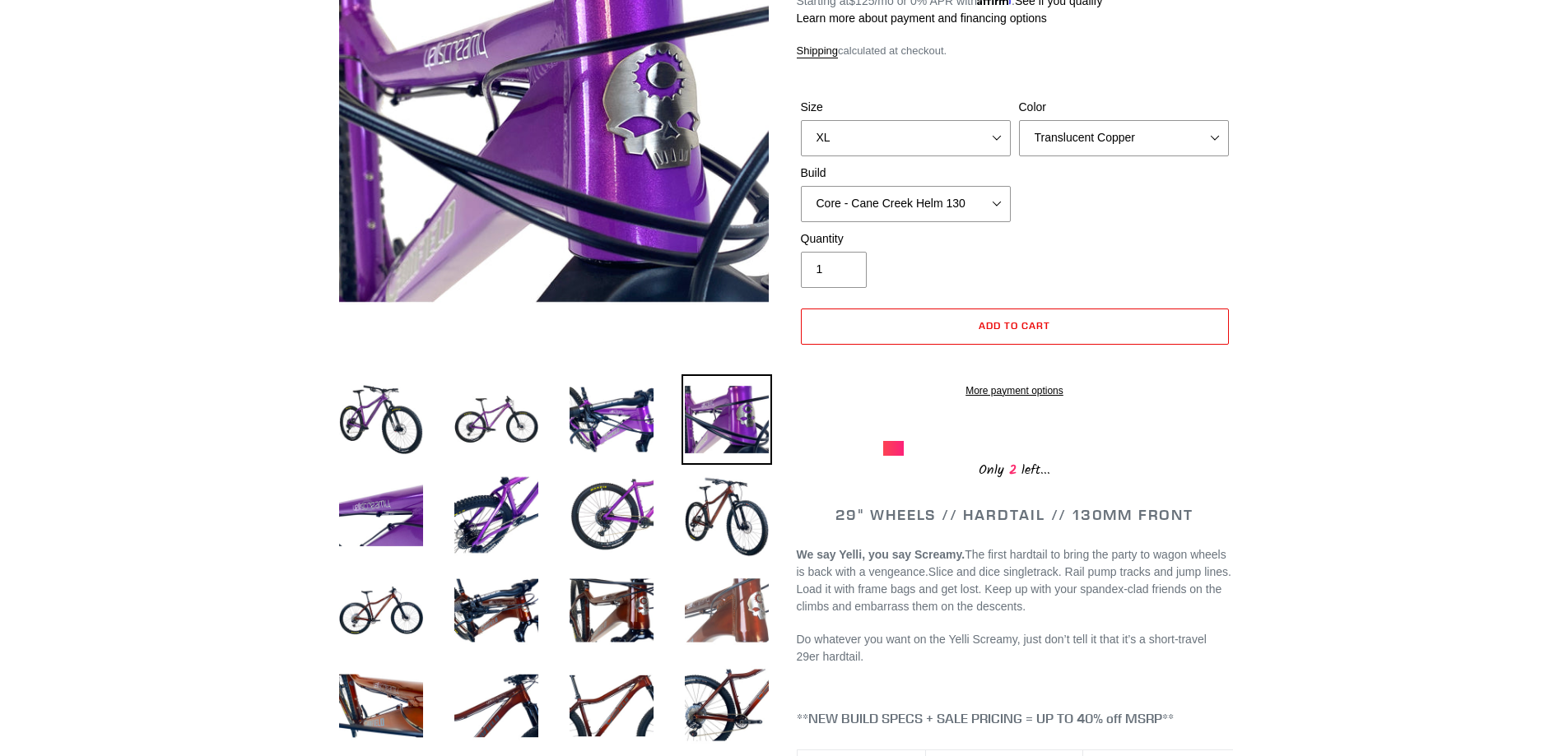
click at [737, 611] on img at bounding box center [727, 610] width 90 height 90
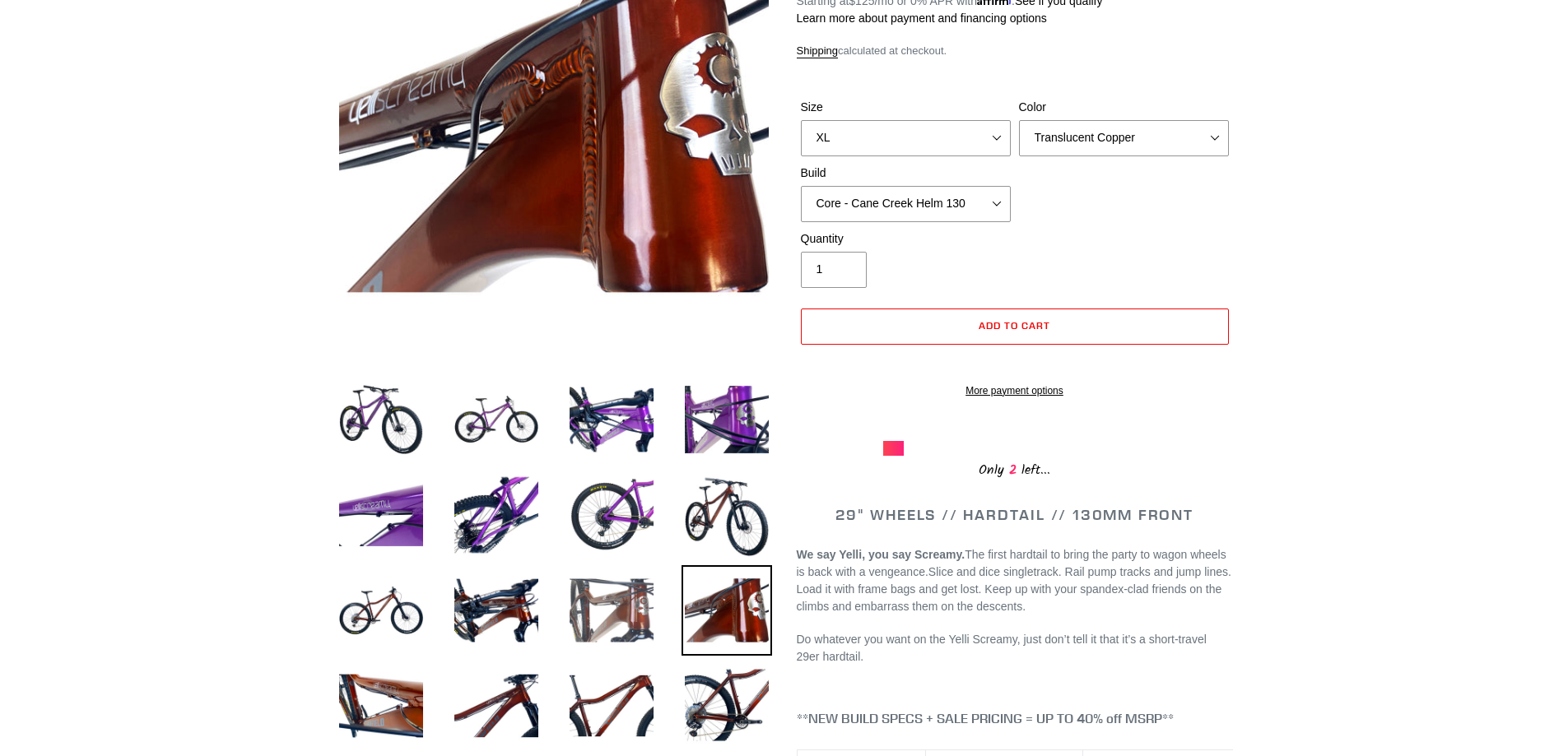
scroll to position [329, 0]
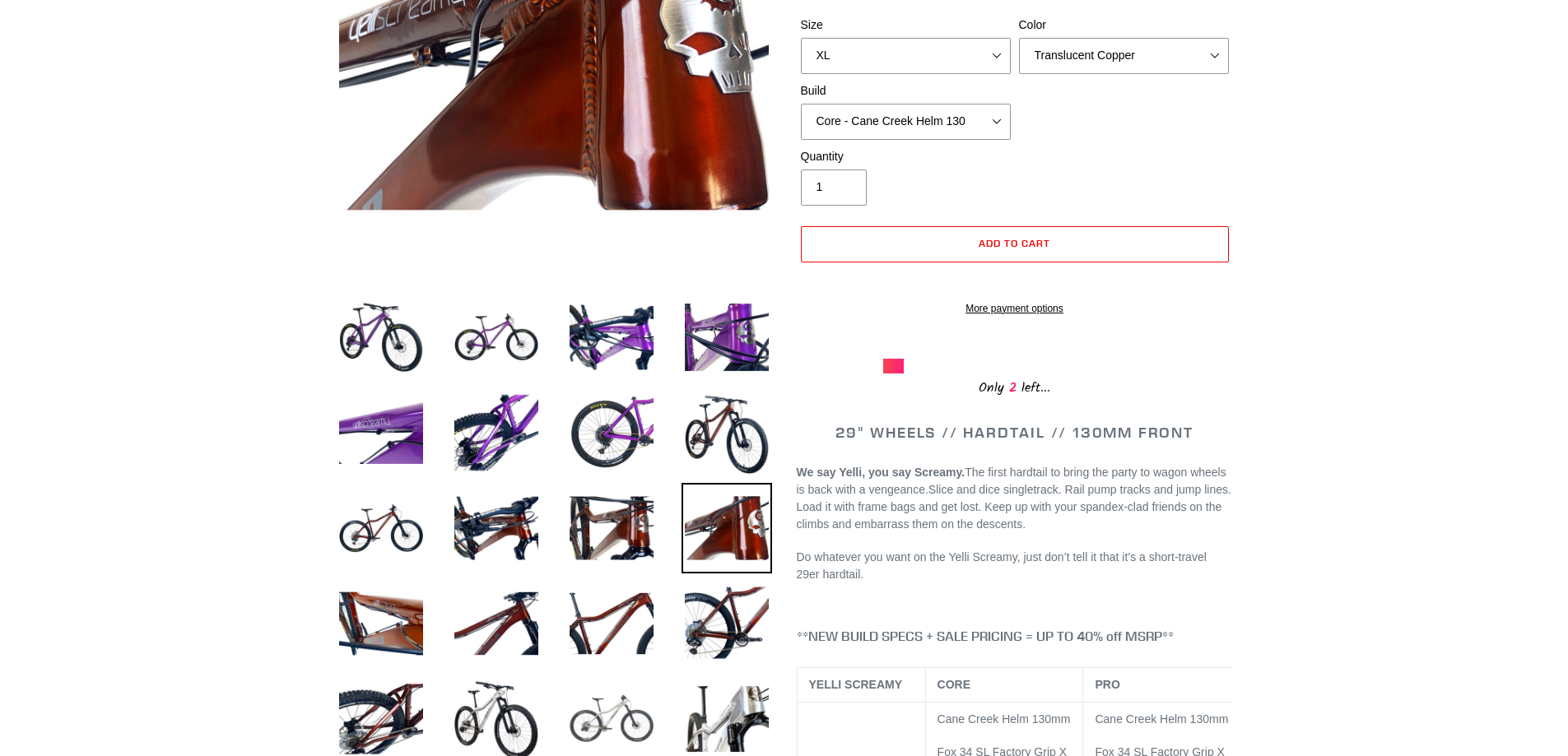
click at [619, 694] on img at bounding box center [611, 719] width 90 height 90
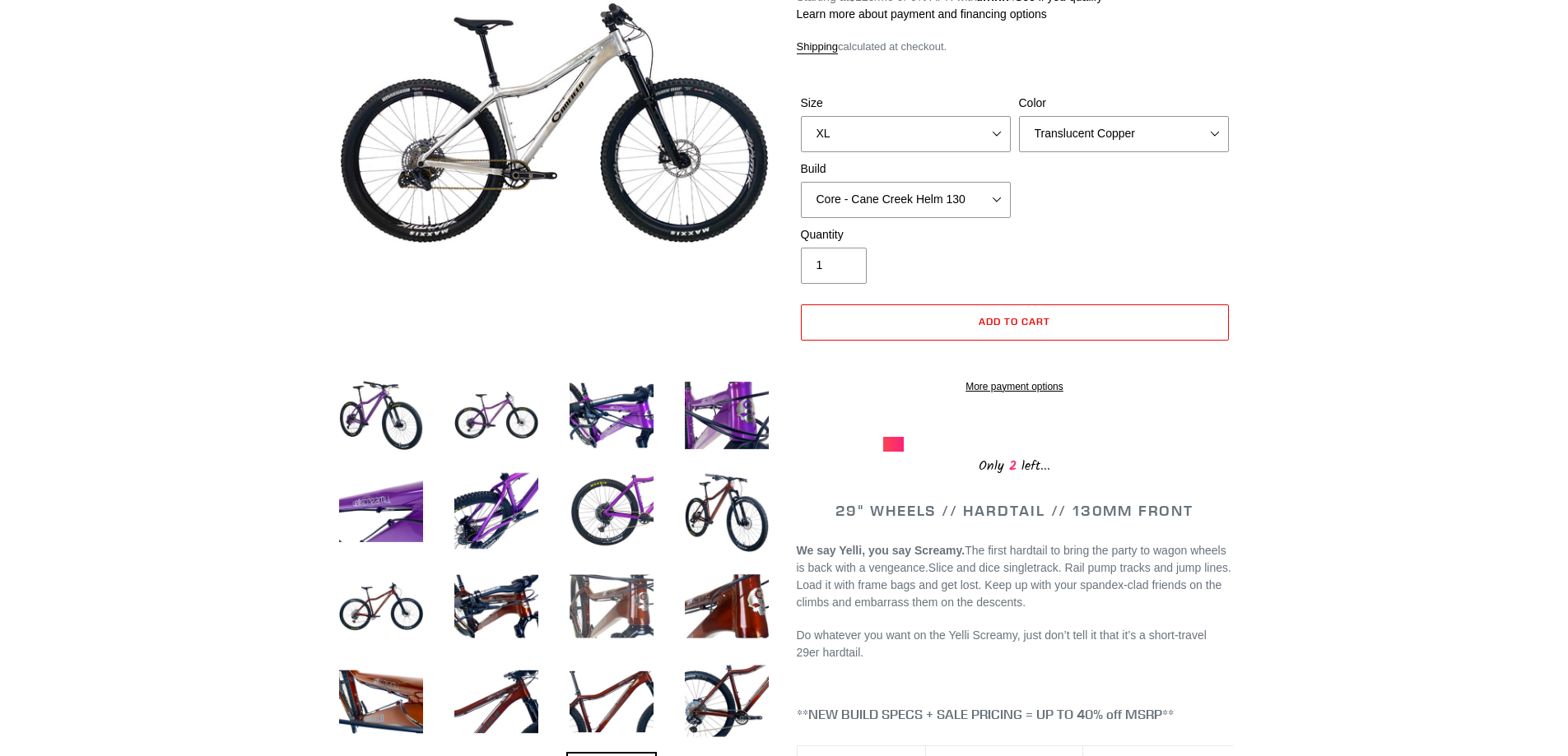
scroll to position [164, 0]
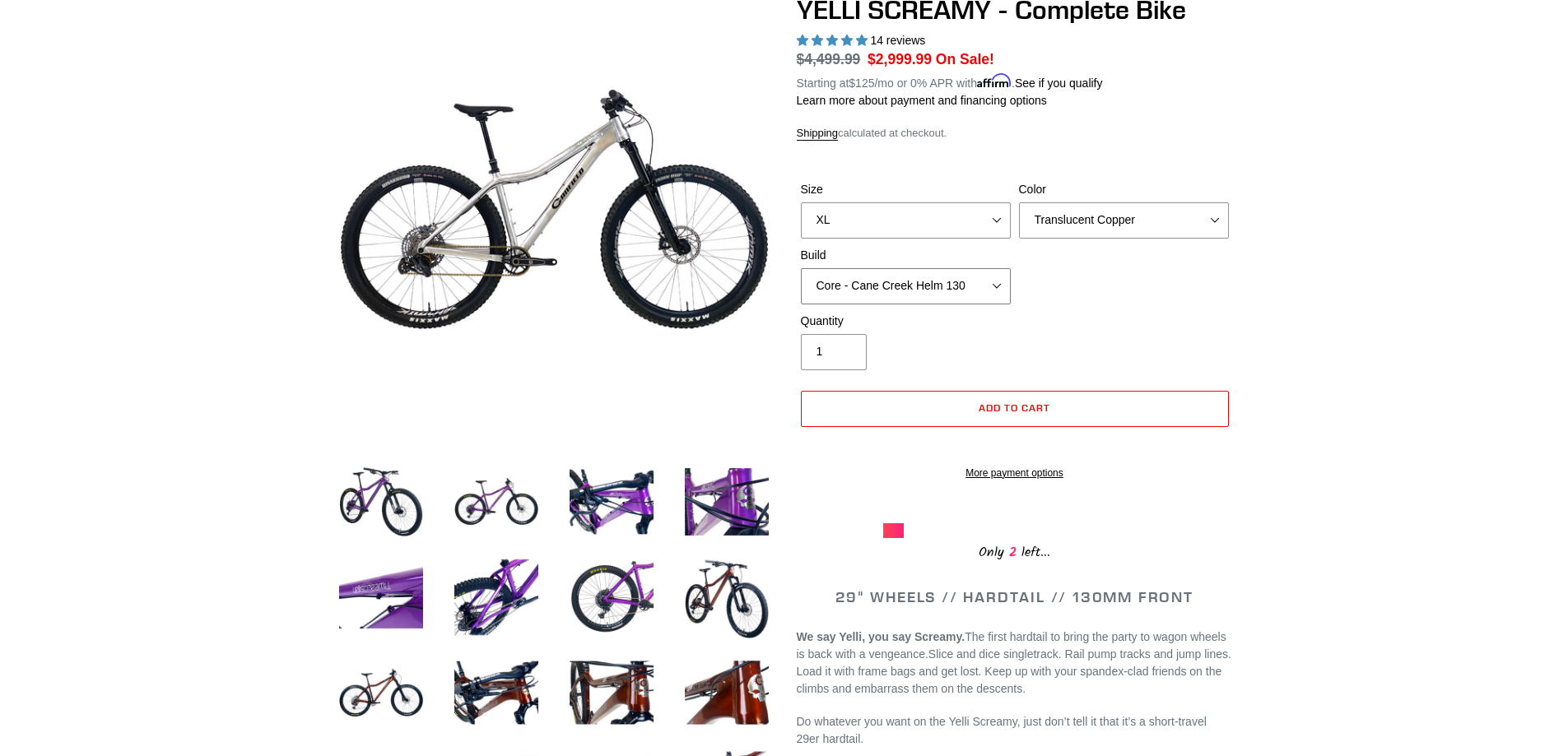
click at [1005, 291] on select "Core - Cane Creek Helm 130 Pro - Cane Creek Helm 130 Core - Fox 34 SL Factory G…" at bounding box center [905, 286] width 210 height 37
select select "Pro - RockShox Pike Ultimate 130"
click at [801, 268] on select "Core - Cane Creek Helm 130 Pro - Cane Creek Helm 130 Core - Fox 34 SL Factory G…" at bounding box center [905, 286] width 210 height 37
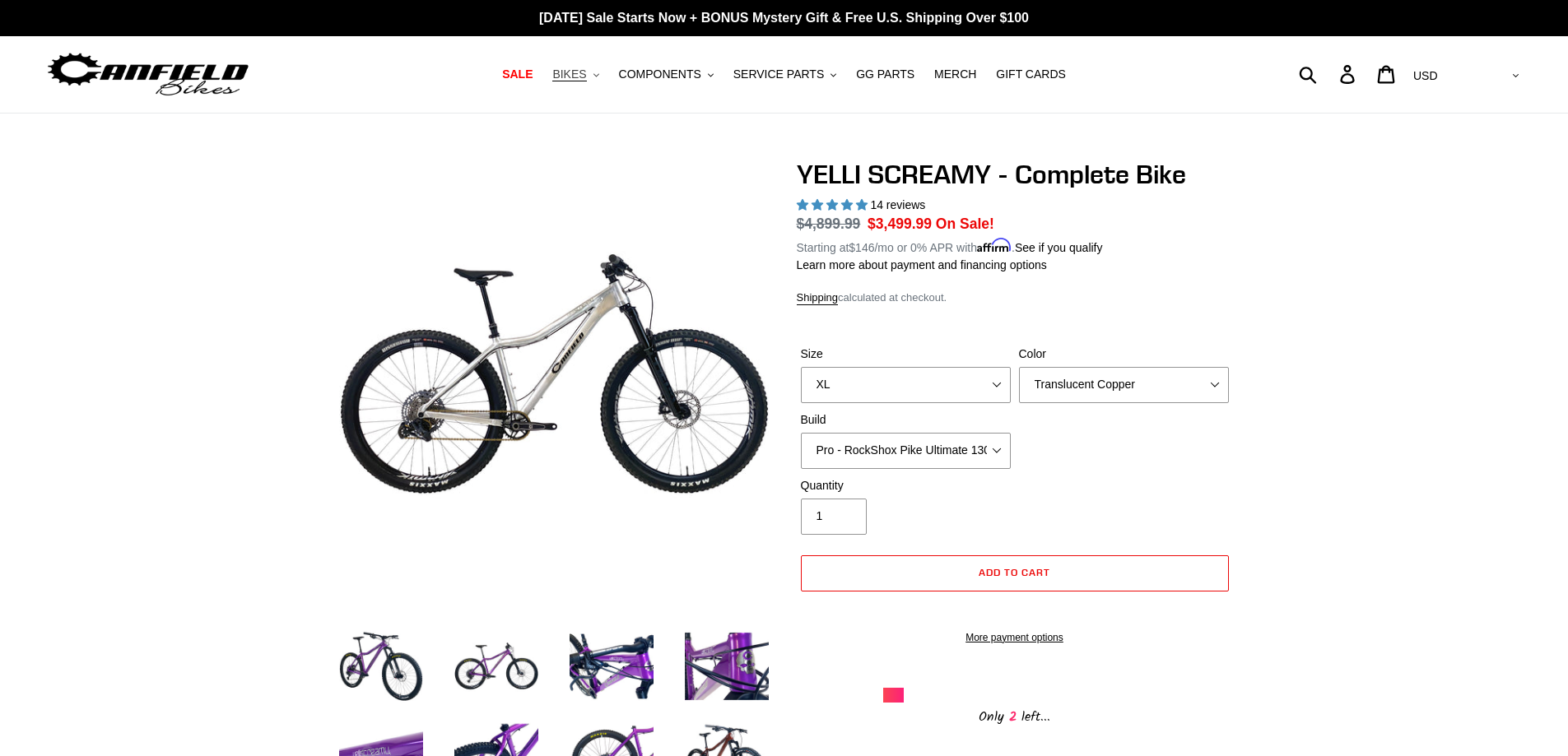
click at [607, 78] on button "BIKES .cls-1{fill:#231f20}" at bounding box center [575, 74] width 63 height 22
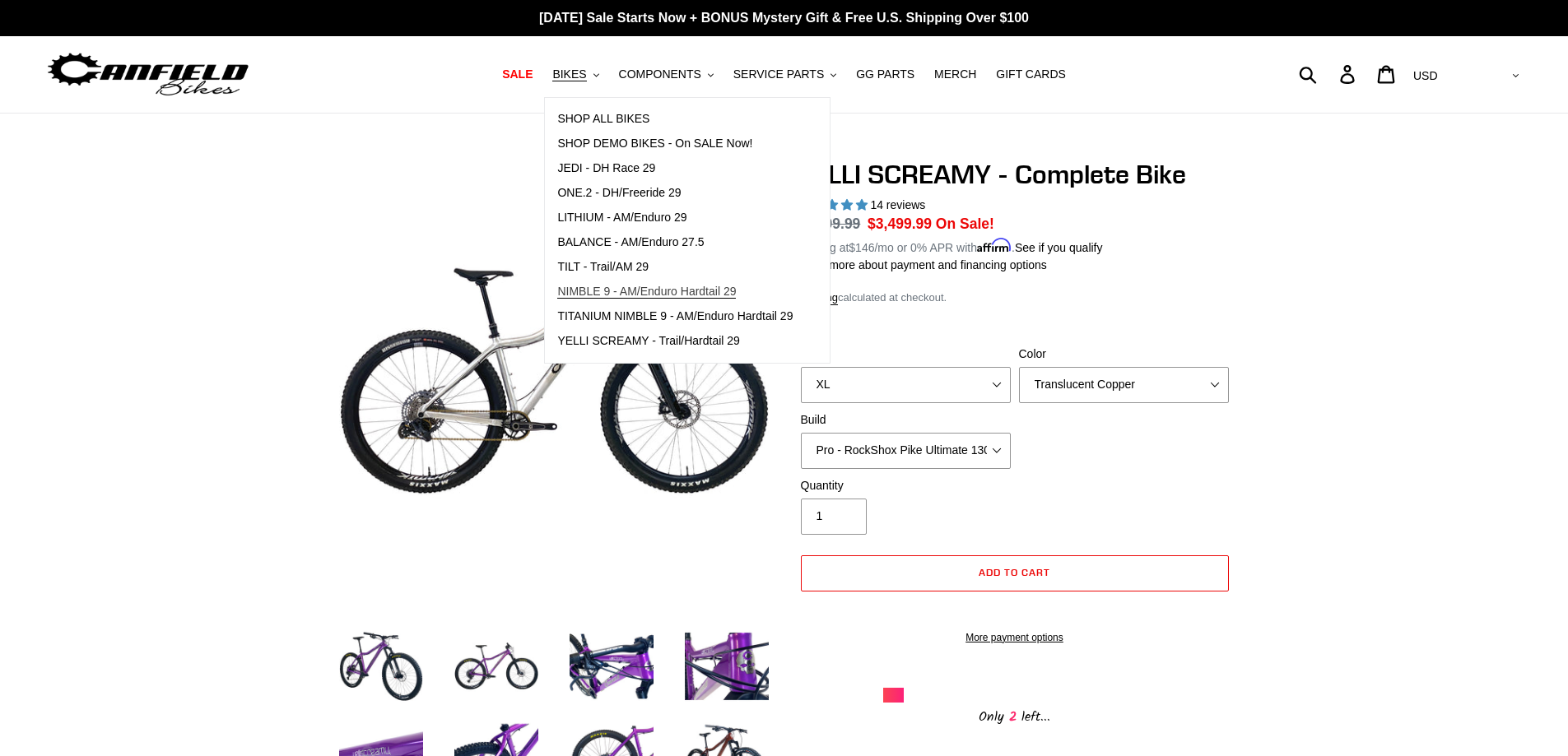
click at [663, 287] on span "NIMBLE 9 - AM/Enduro Hardtail 29" at bounding box center [647, 292] width 179 height 14
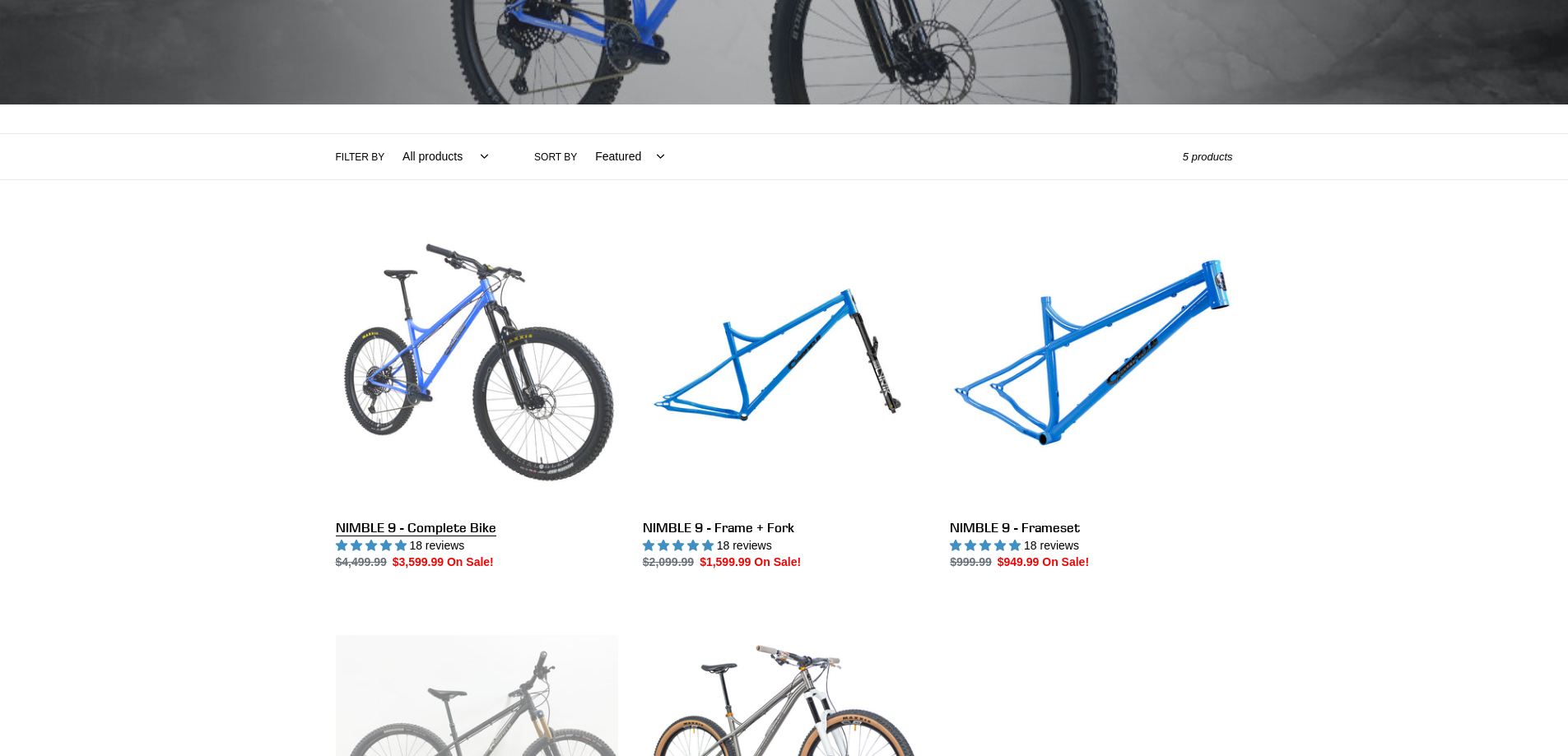
scroll to position [329, 0]
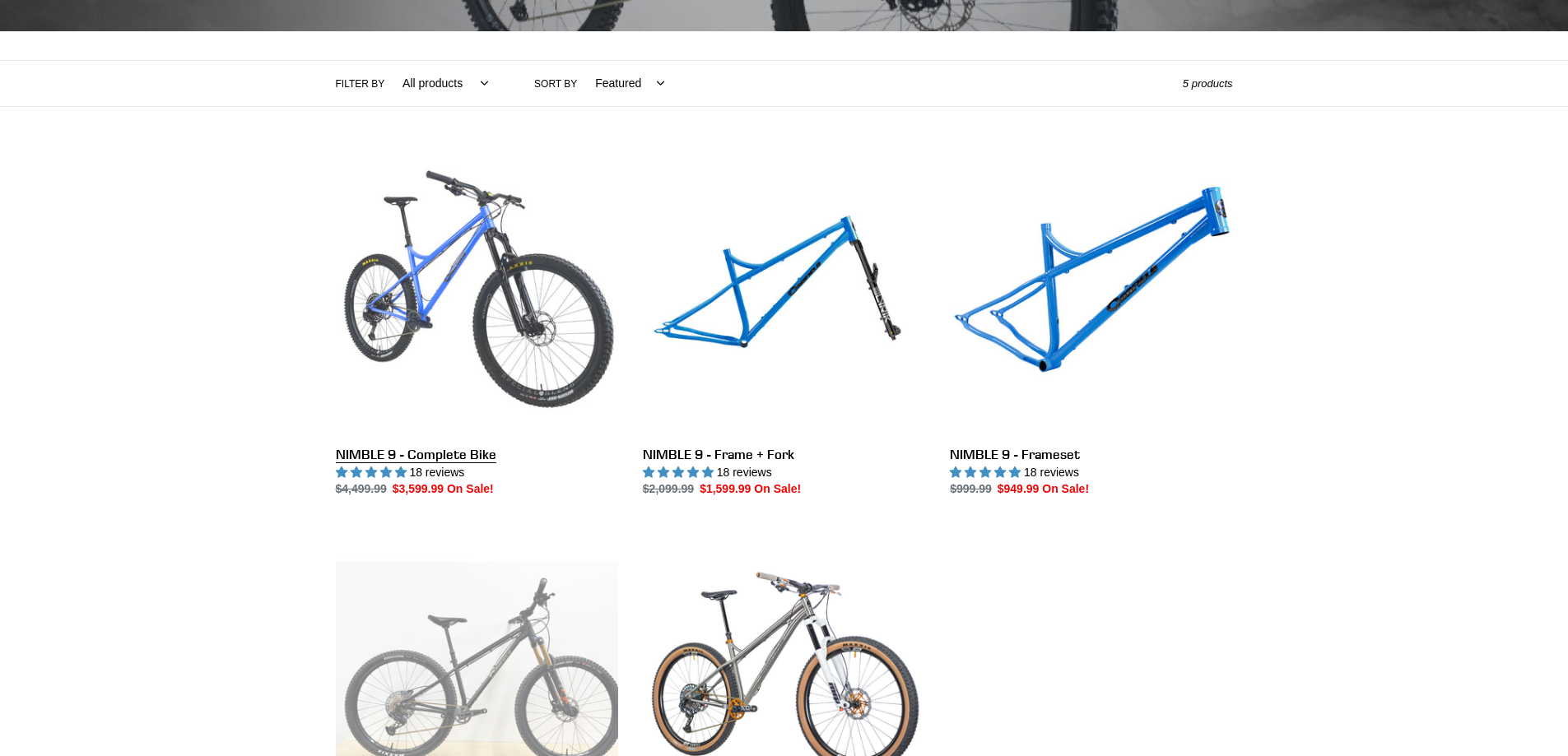
click at [505, 308] on link "NIMBLE 9 - Complete Bike" at bounding box center [477, 325] width 282 height 346
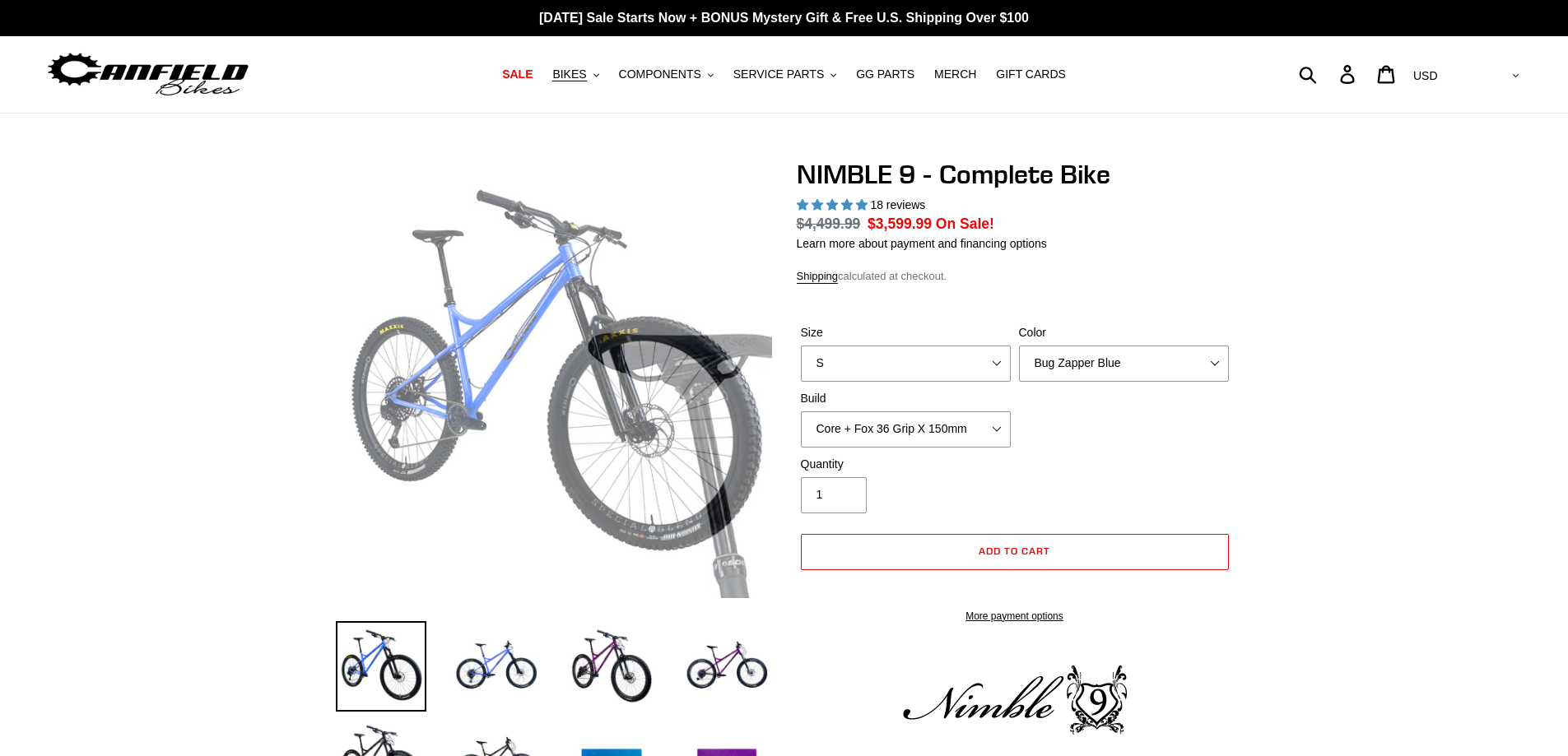
select select "highest-rating"
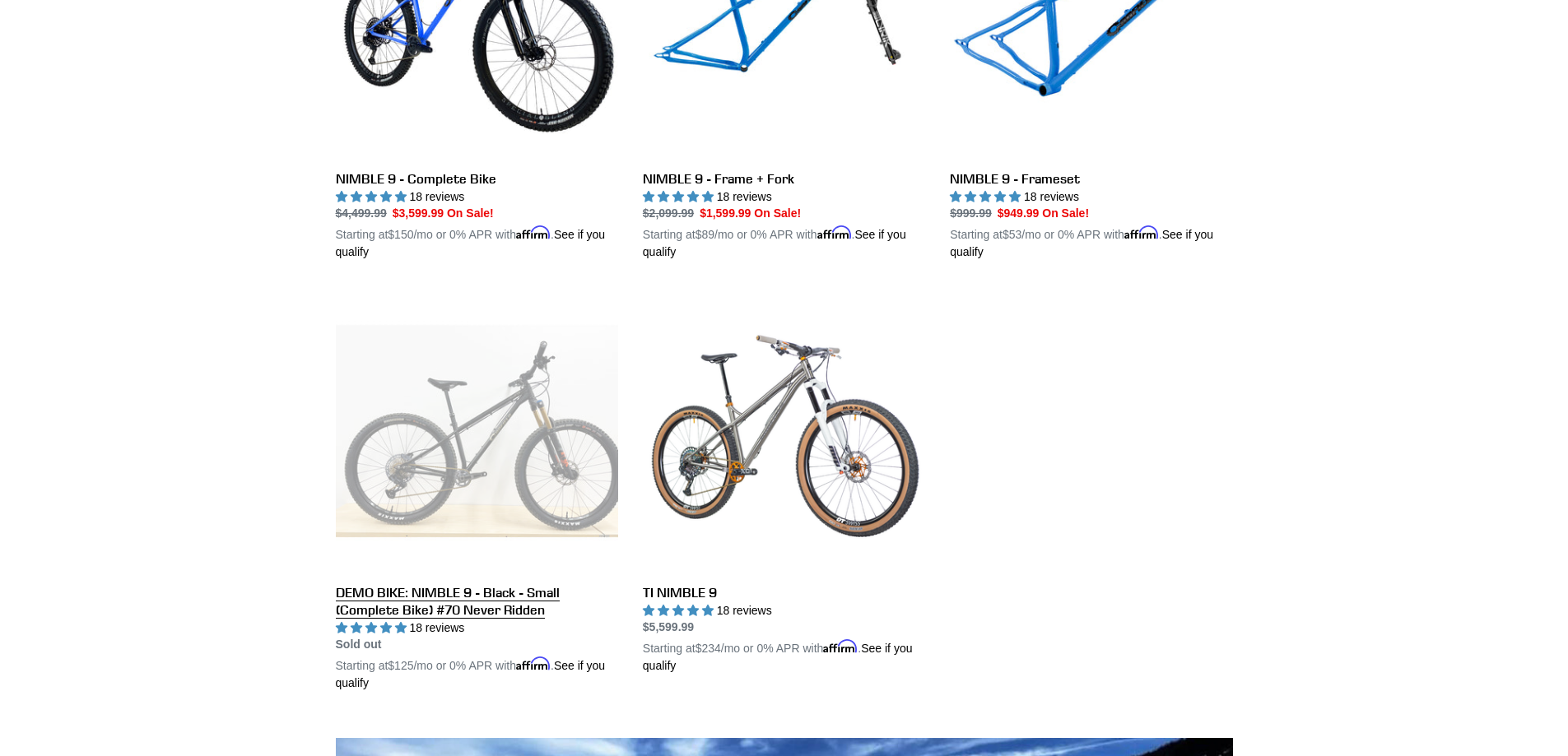
scroll to position [576, 0]
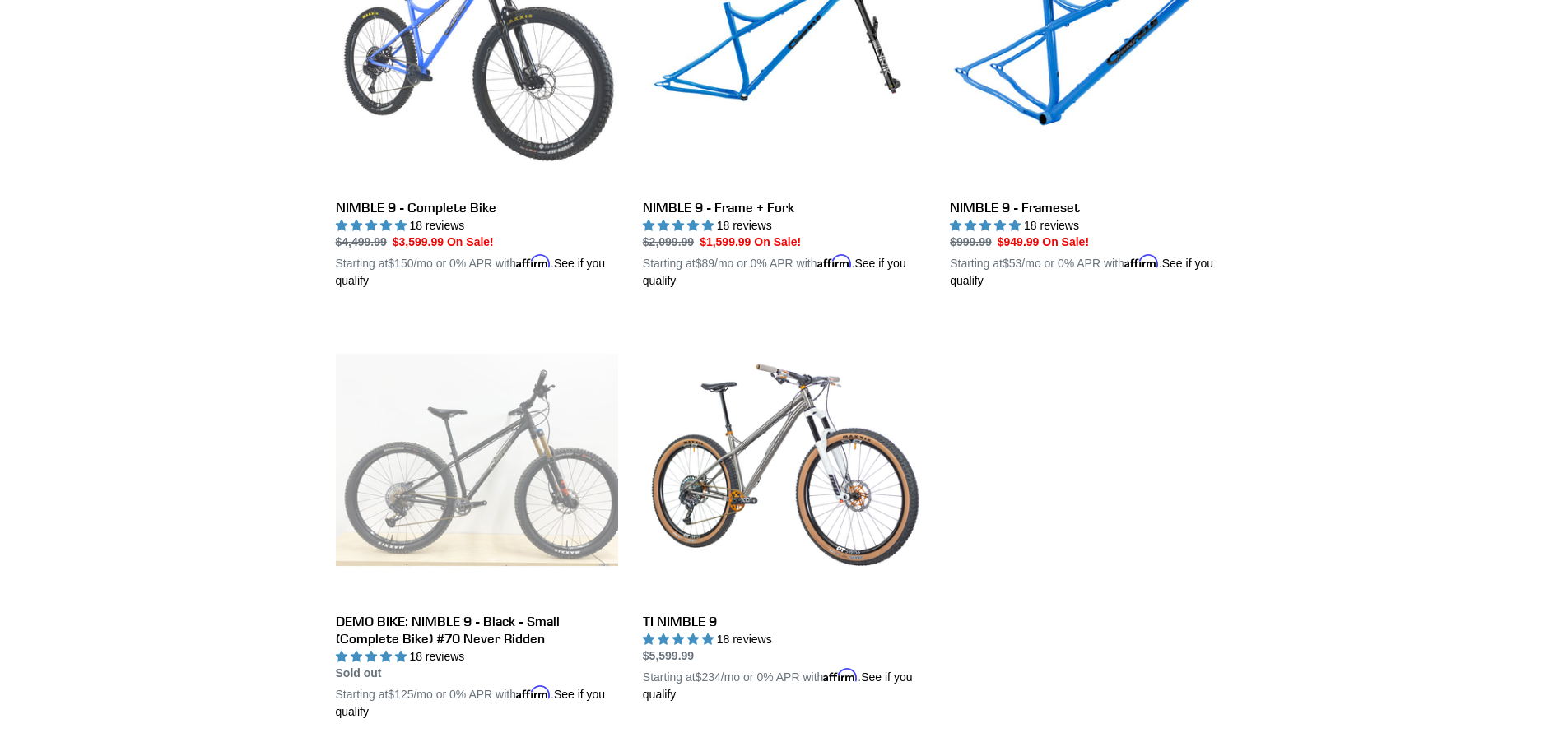
click at [541, 159] on link "NIMBLE 9 - Complete Bike" at bounding box center [477, 98] width 282 height 385
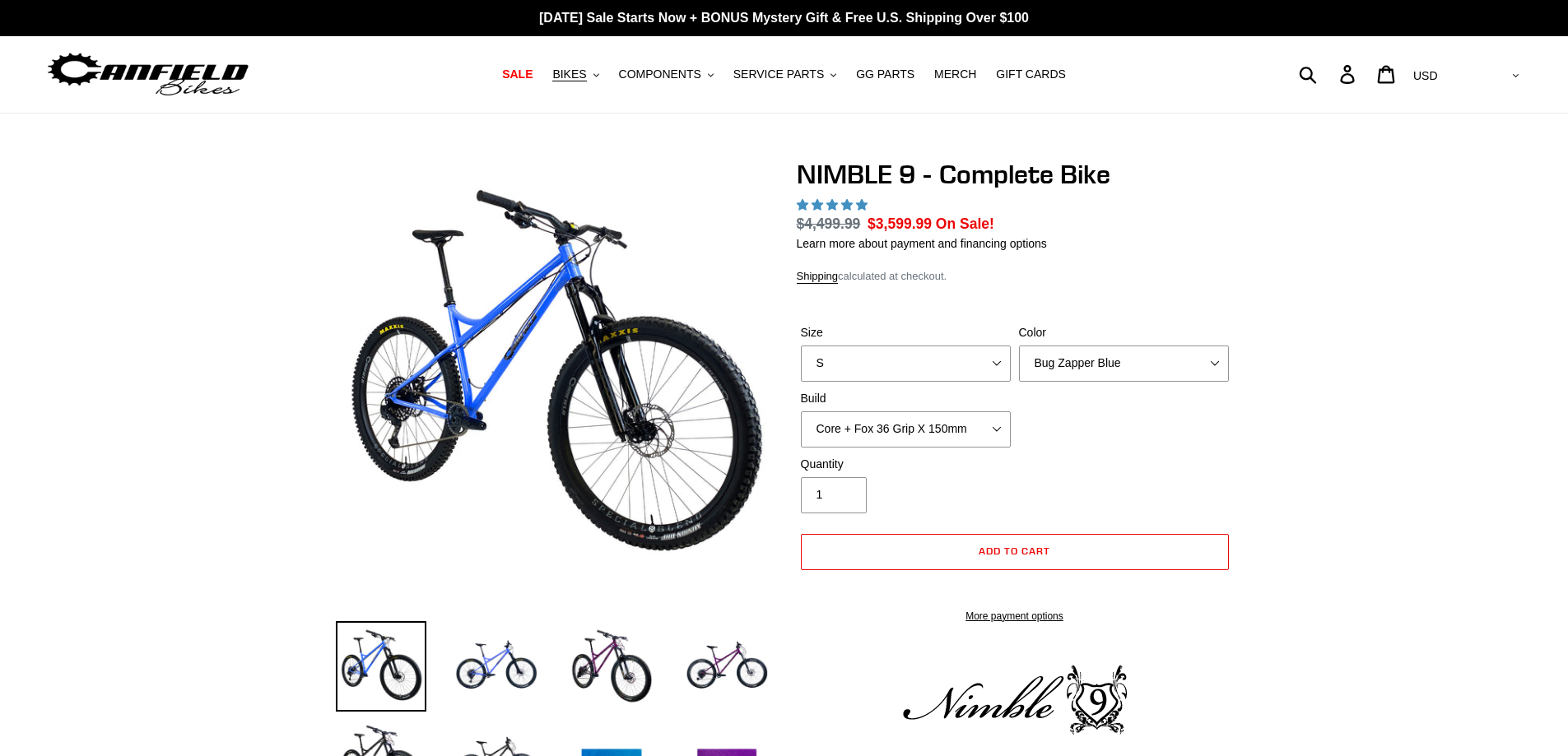
select select "highest-rating"
click at [999, 368] on select "S M L XL" at bounding box center [905, 363] width 210 height 37
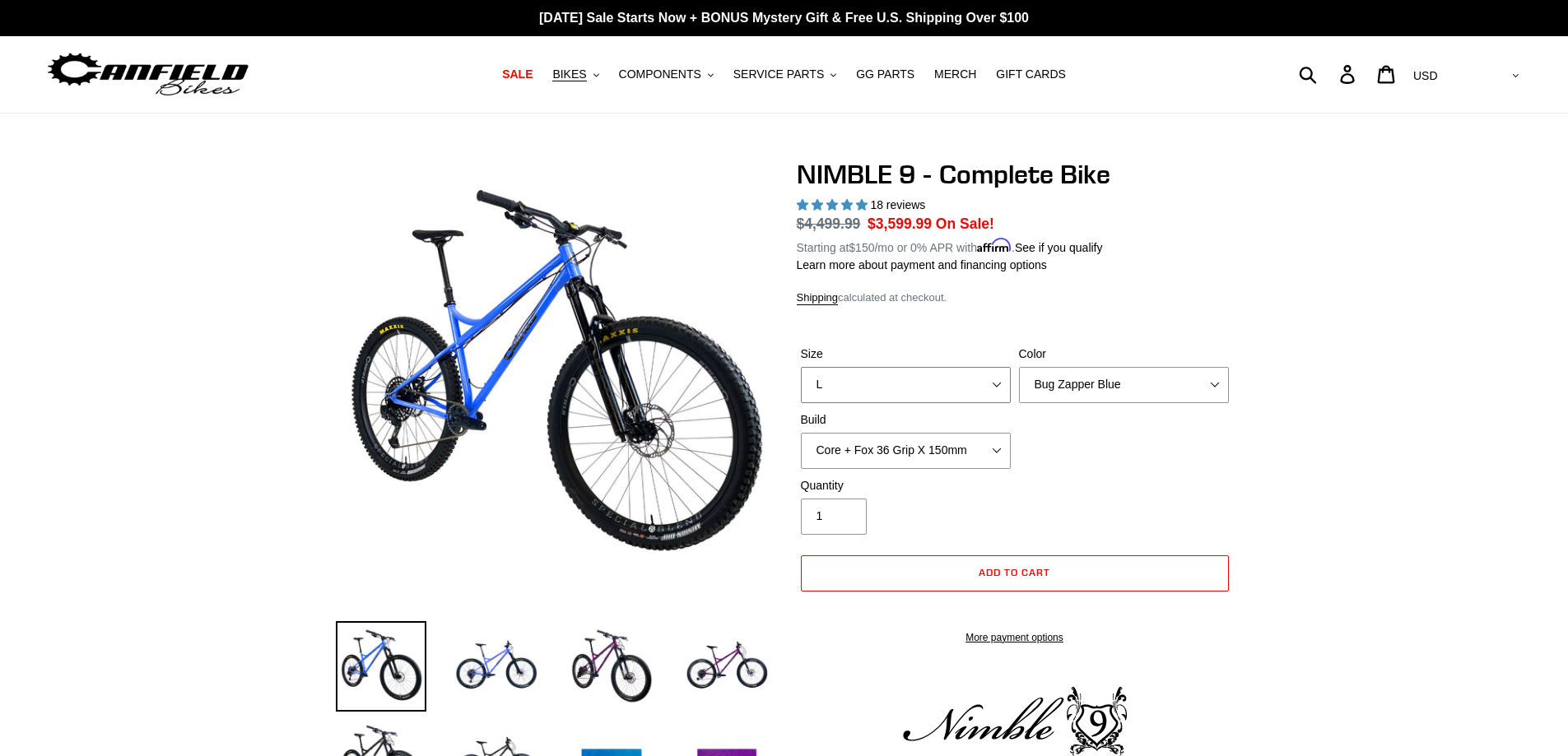
click at [801, 367] on select "S M L XL" at bounding box center [905, 384] width 210 height 37
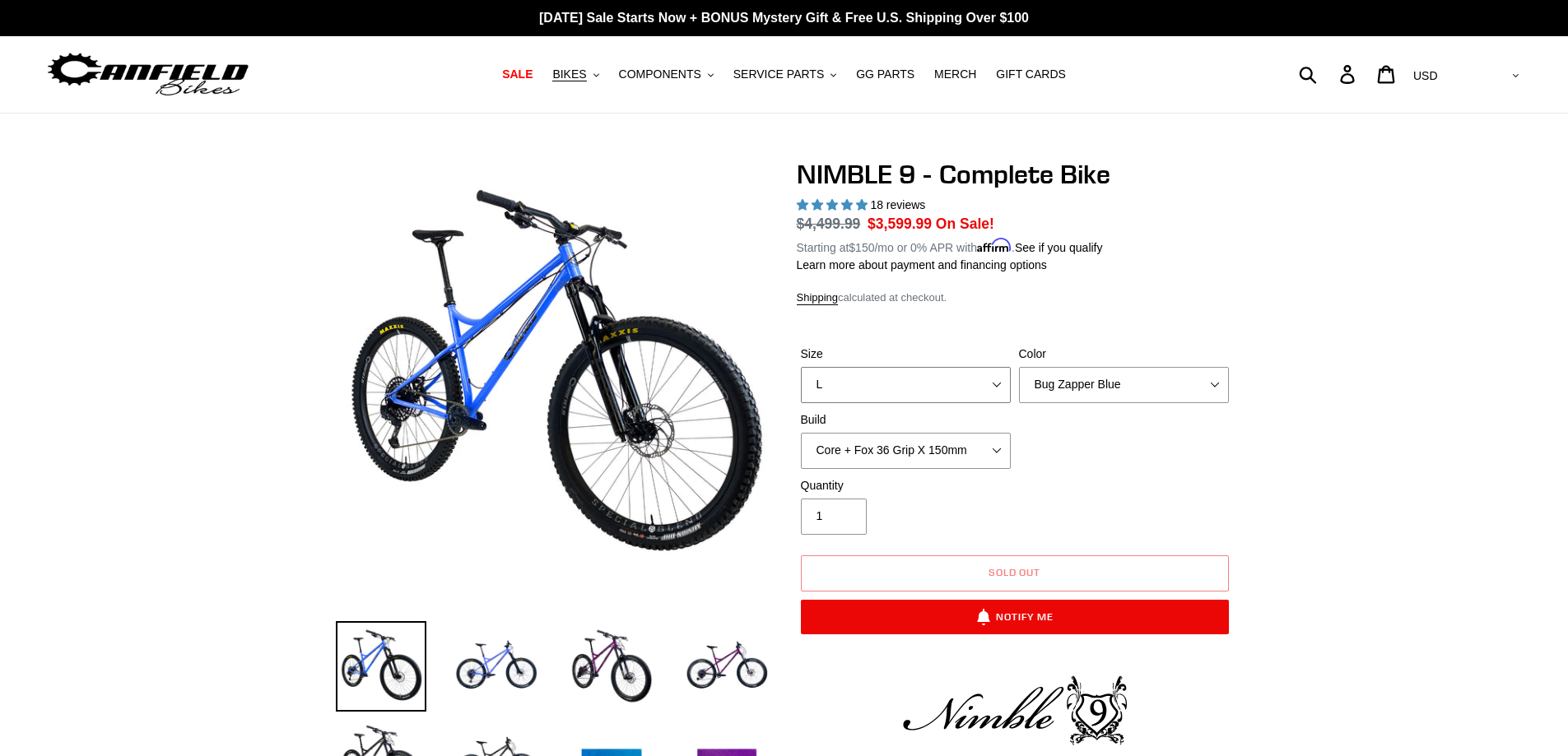
click at [989, 395] on select "S M L XL" at bounding box center [905, 384] width 210 height 37
select select "XL"
click at [801, 367] on select "S M L XL" at bounding box center [905, 384] width 210 height 37
click at [1196, 392] on select "Bug Zapper Blue Purple Haze - Sold Out Galaxy Black" at bounding box center [1123, 384] width 210 height 37
click at [1018, 367] on select "Bug Zapper Blue Purple Haze - Sold Out Galaxy Black" at bounding box center [1123, 384] width 210 height 37
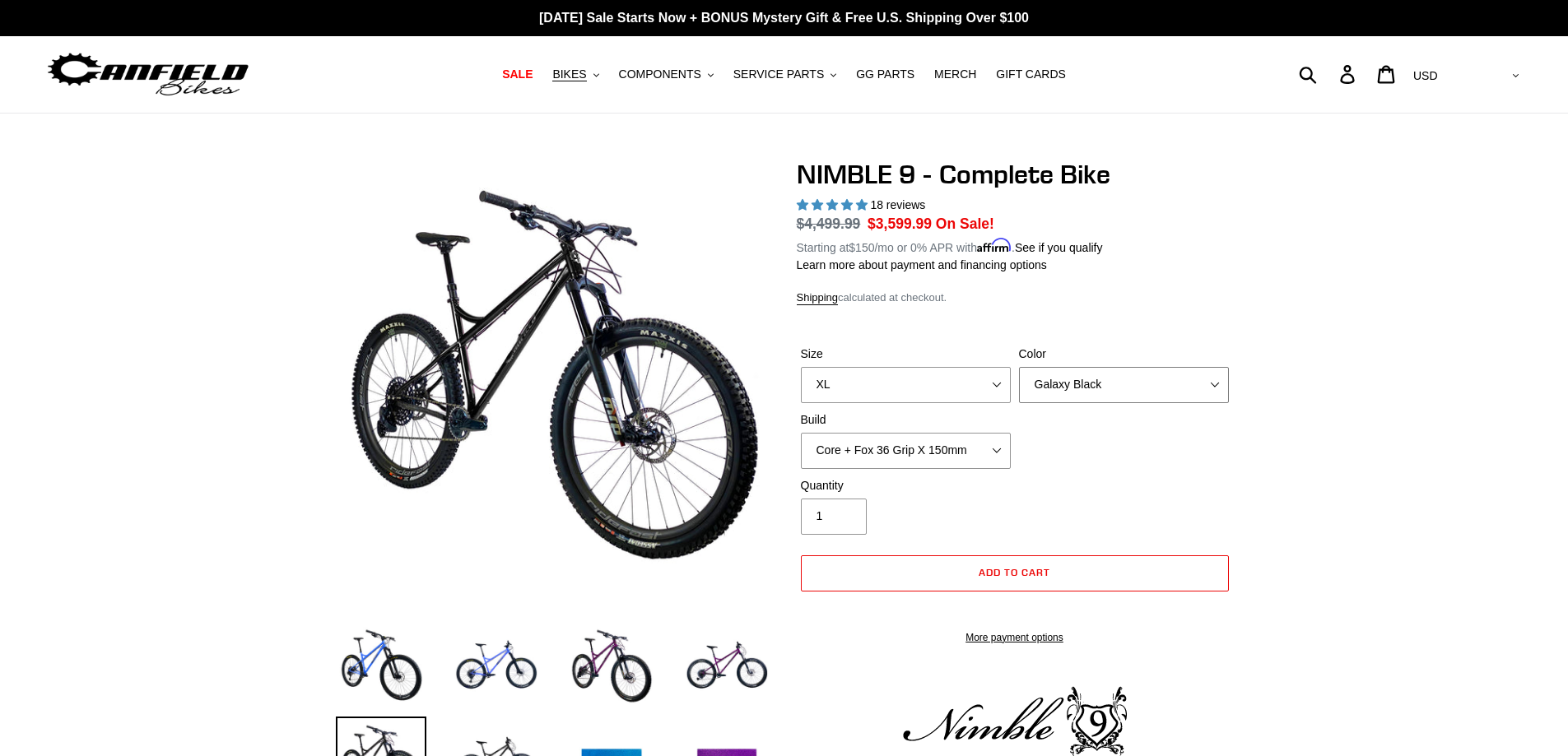
click at [1217, 388] on select "Bug Zapper Blue Purple Haze - Sold Out Galaxy Black" at bounding box center [1123, 384] width 210 height 37
click at [1018, 367] on select "Bug Zapper Blue Purple Haze - Sold Out Galaxy Black" at bounding box center [1123, 384] width 210 height 37
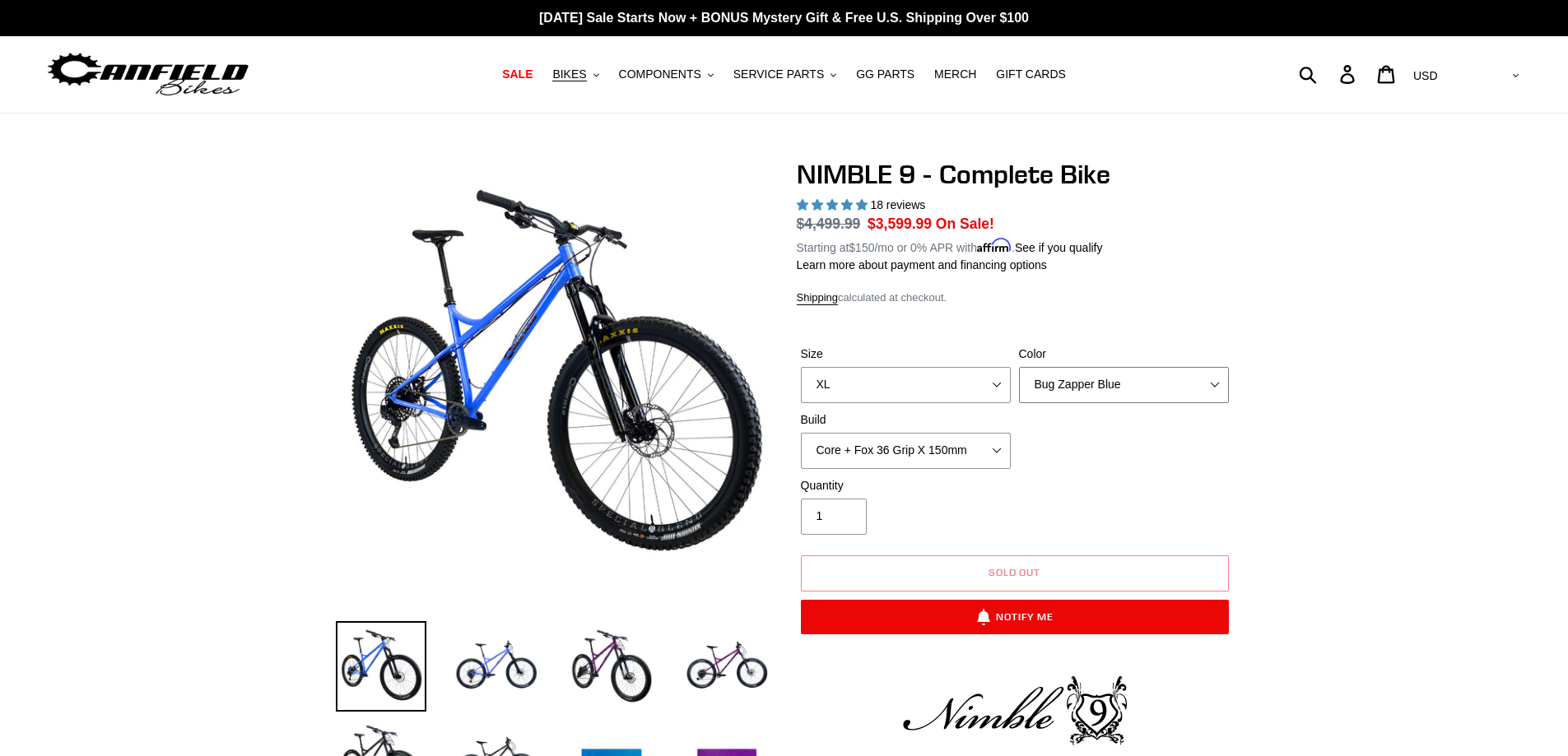
click at [1200, 385] on select "Bug Zapper Blue Purple Haze - Sold Out Galaxy Black" at bounding box center [1123, 384] width 210 height 37
select select "Galaxy Black"
click at [1018, 367] on select "Bug Zapper Blue Purple Haze - Sold Out Galaxy Black" at bounding box center [1123, 384] width 210 height 37
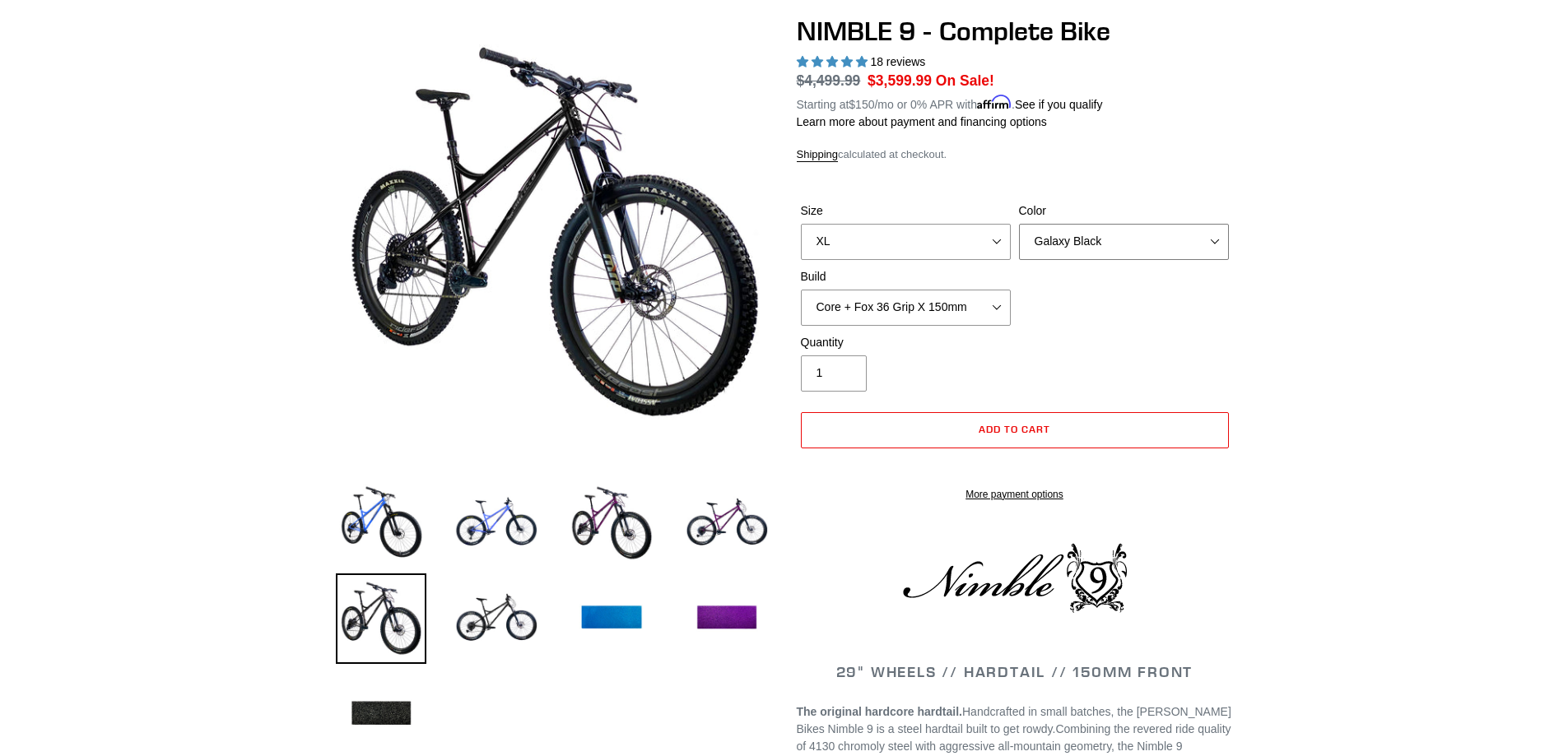
scroll to position [164, 0]
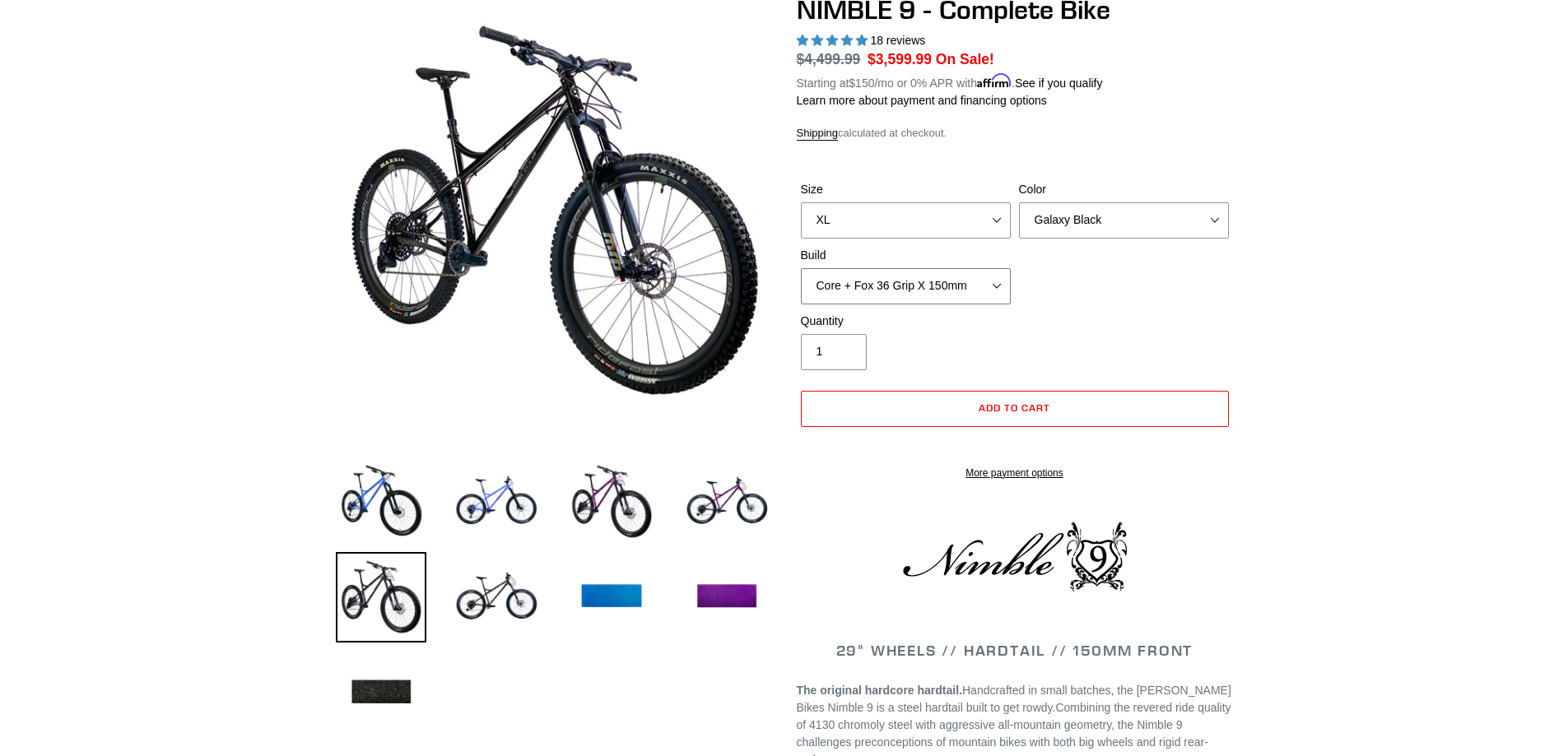
click at [1000, 282] on select "Core + Fox 36 Grip X 150mm Pro + Fox 36 Grip X 150mm Core + RockShox Lyrik Ulti…" at bounding box center [905, 286] width 210 height 37
select select "Pro + RockShox Lyrik Ultimate 150mm"
click at [801, 268] on select "Core + Fox 36 Grip X 150mm Pro + Fox 36 Grip X 150mm Core + RockShox Lyrik Ulti…" at bounding box center [905, 286] width 210 height 37
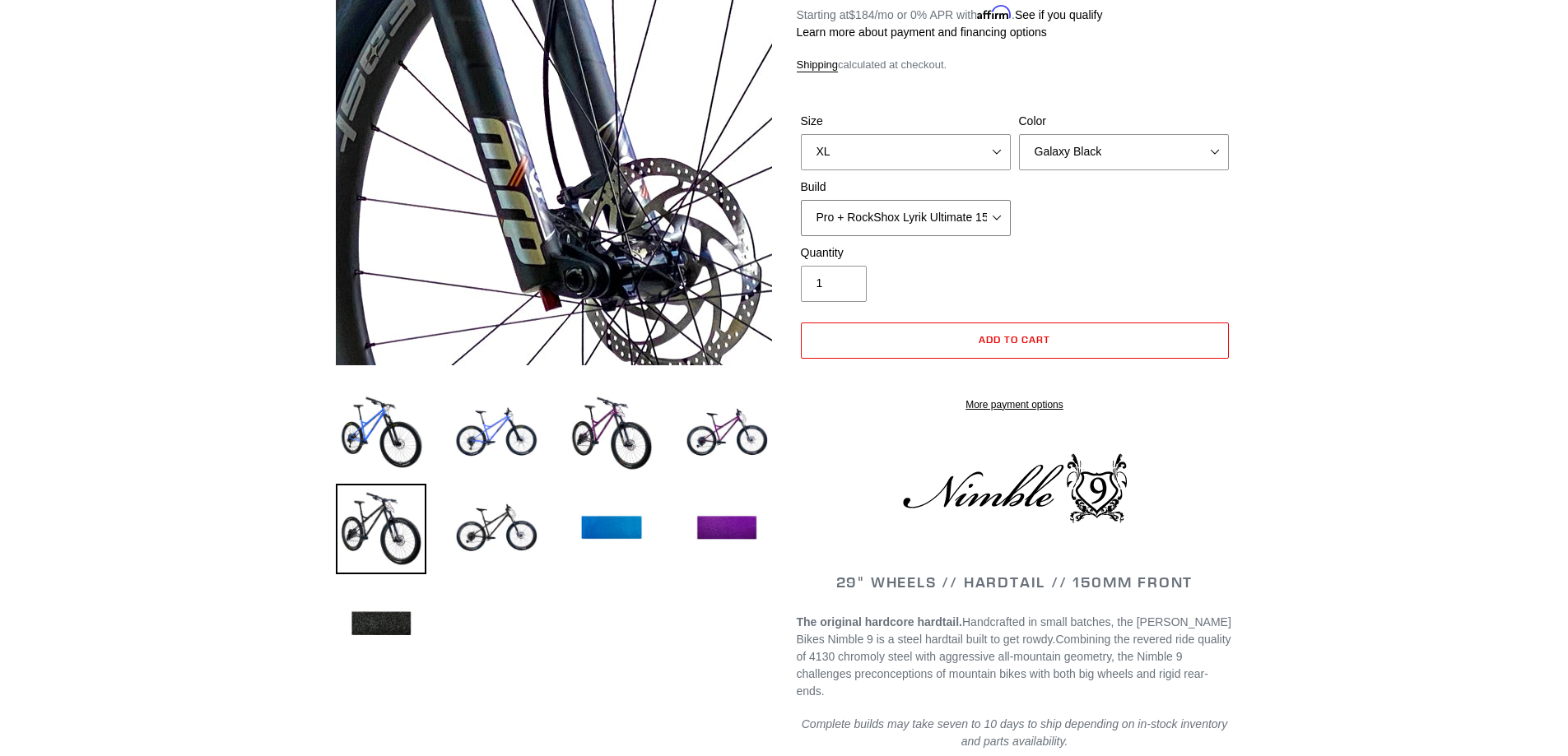
scroll to position [247, 0]
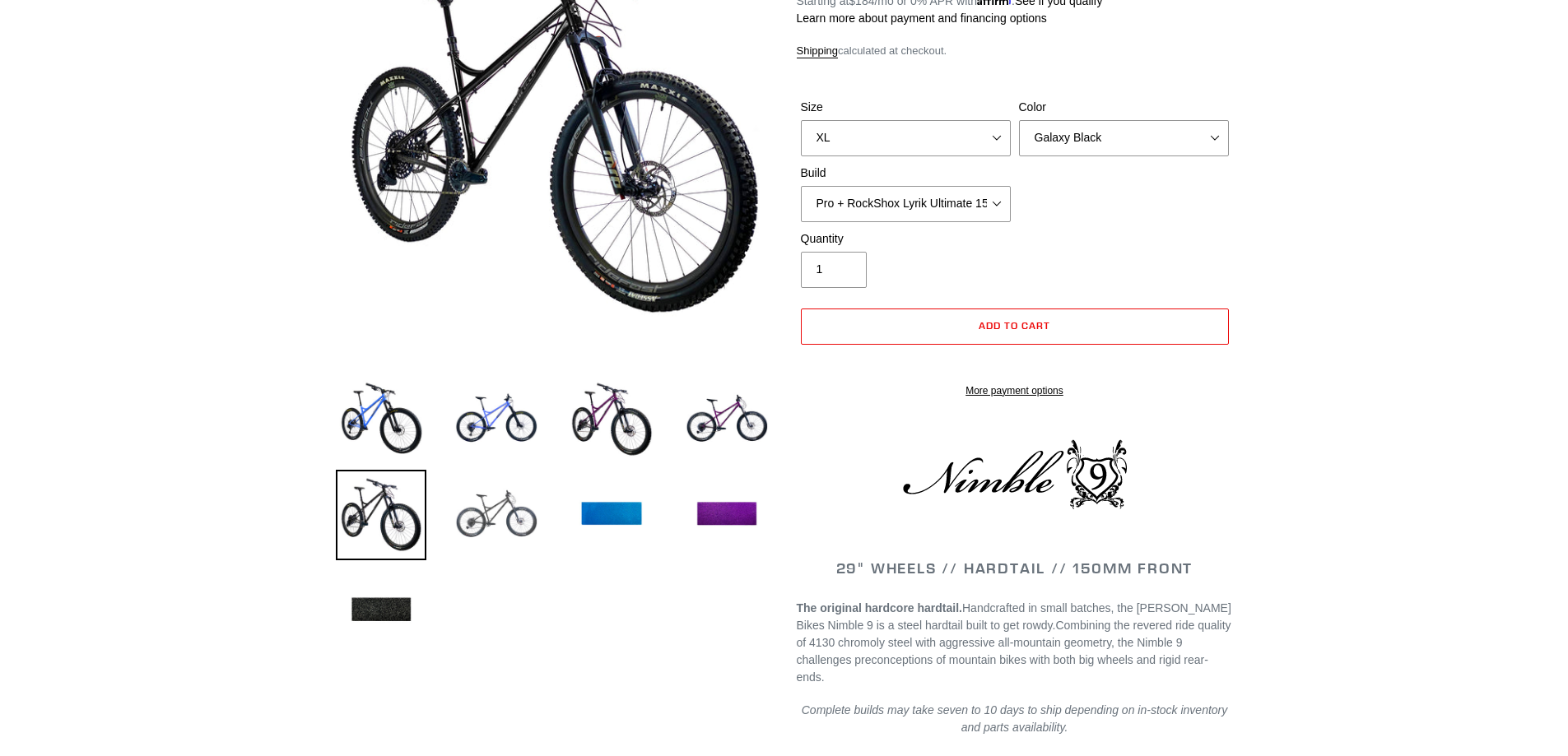
click at [498, 515] on img at bounding box center [496, 514] width 90 height 90
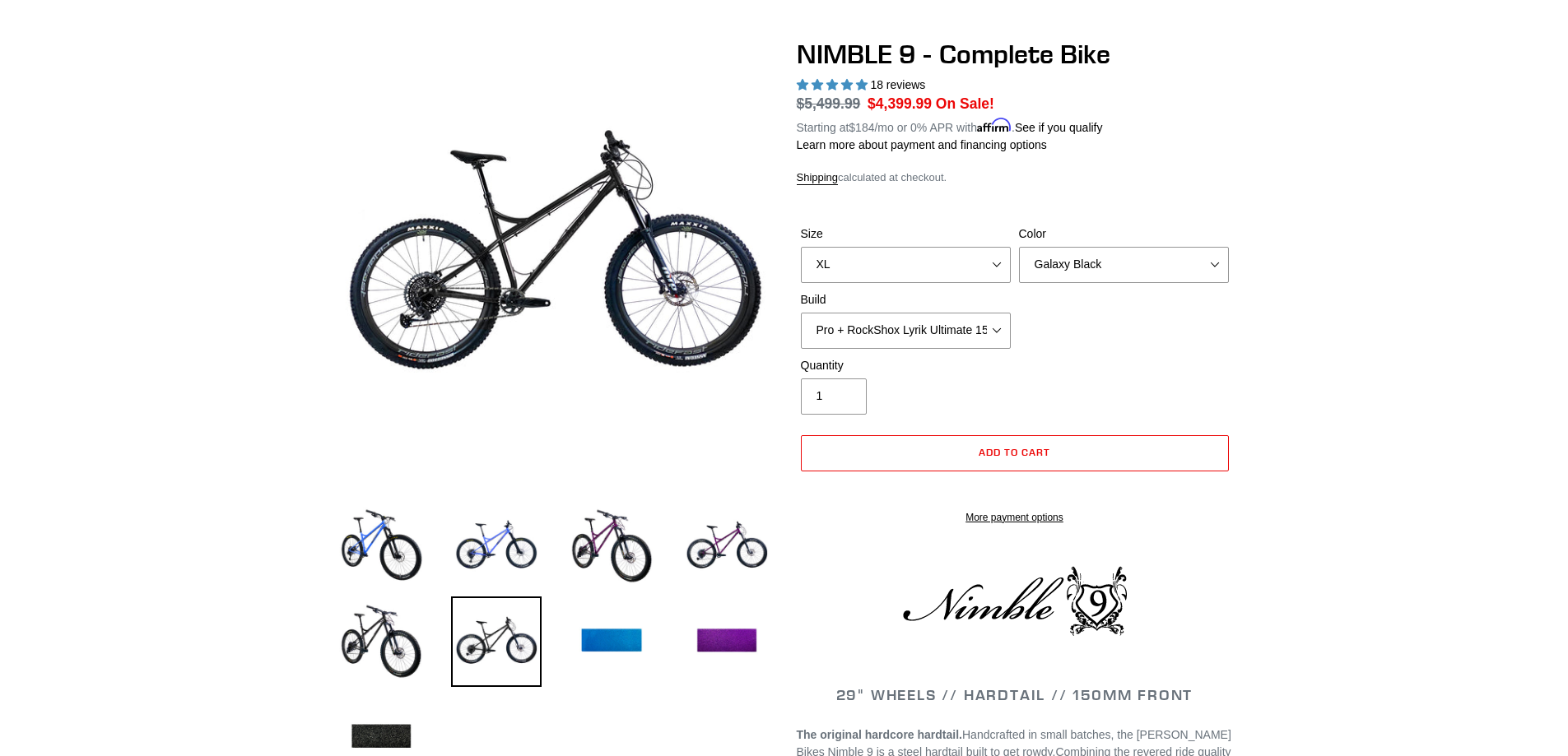
scroll to position [82, 0]
